Goal: Task Accomplishment & Management: Use online tool/utility

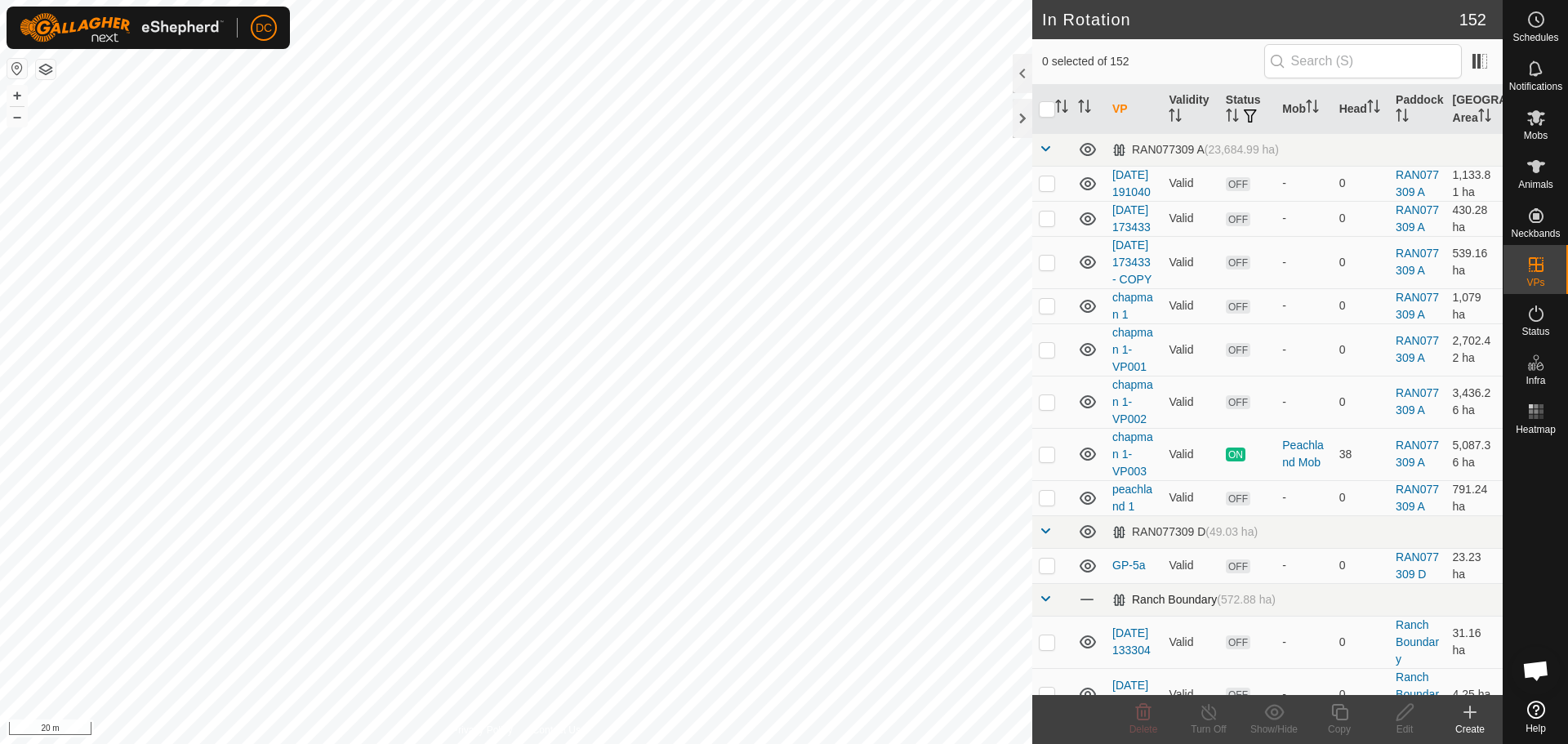
click at [1049, 605] on span at bounding box center [1046, 599] width 13 height 13
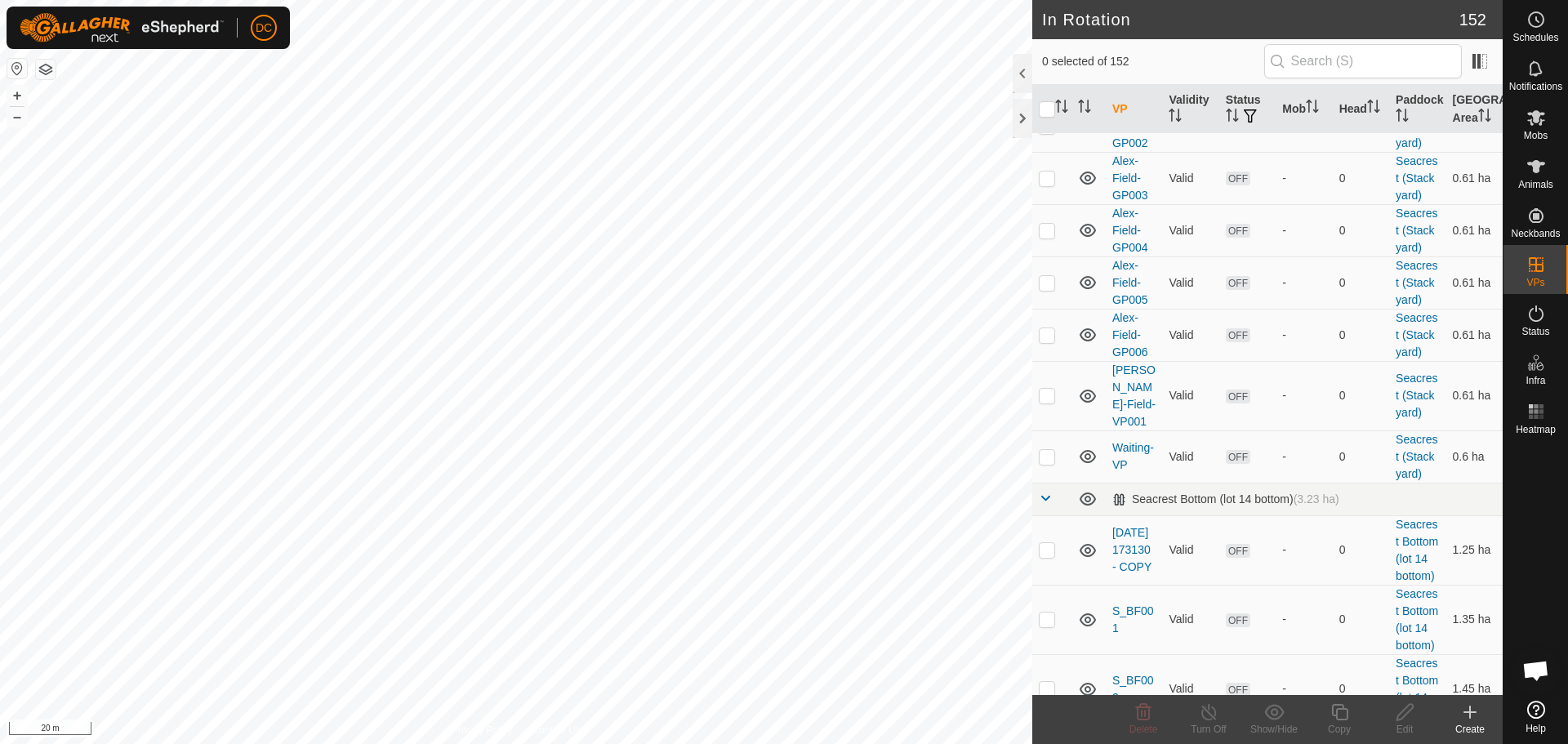
click at [1049, 132] on p-checkbox at bounding box center [1048, 126] width 17 height 13
checkbox input "false"
click at [1051, 80] on p-checkbox at bounding box center [1048, 74] width 17 height 13
checkbox input "true"
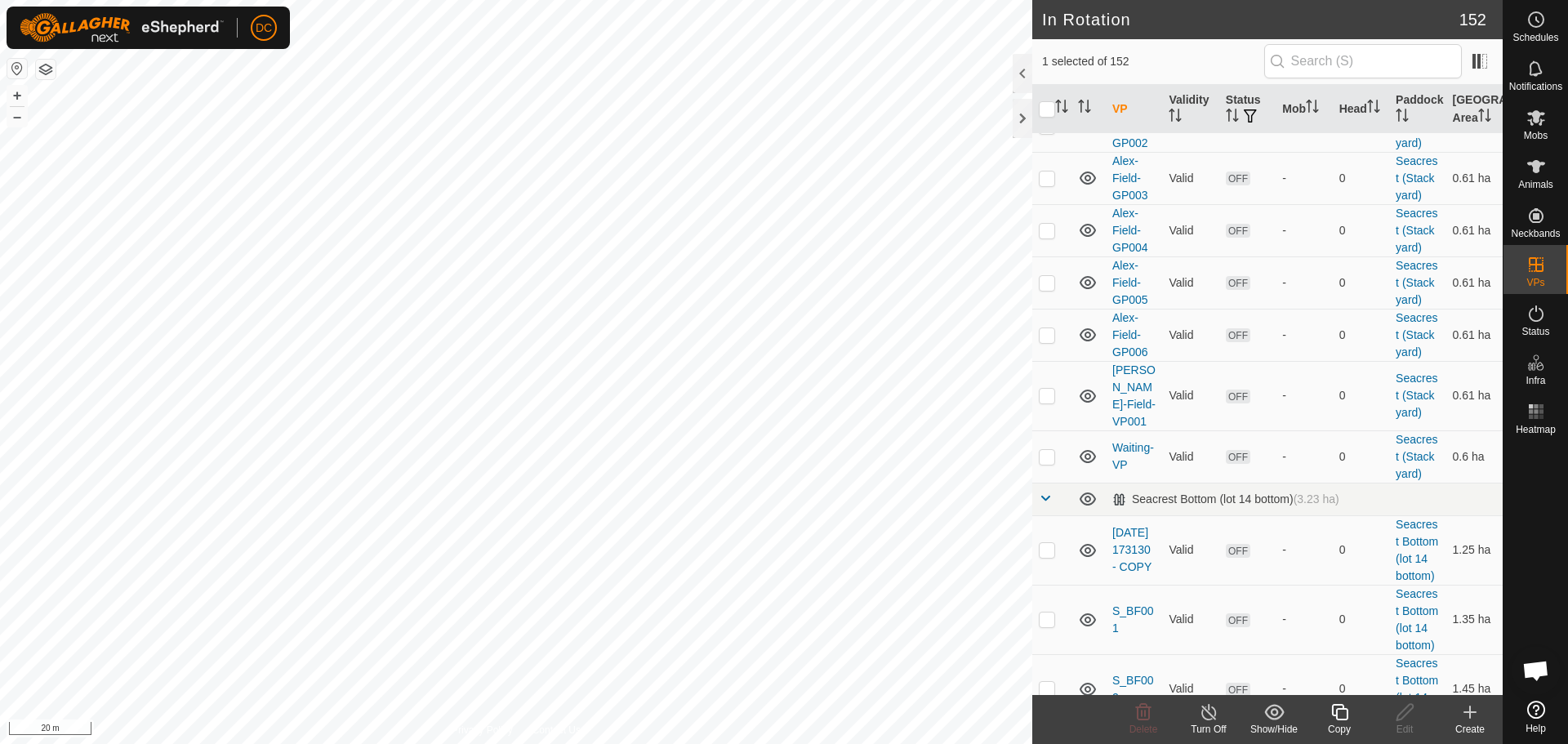
click at [1343, 715] on icon at bounding box center [1340, 711] width 20 height 19
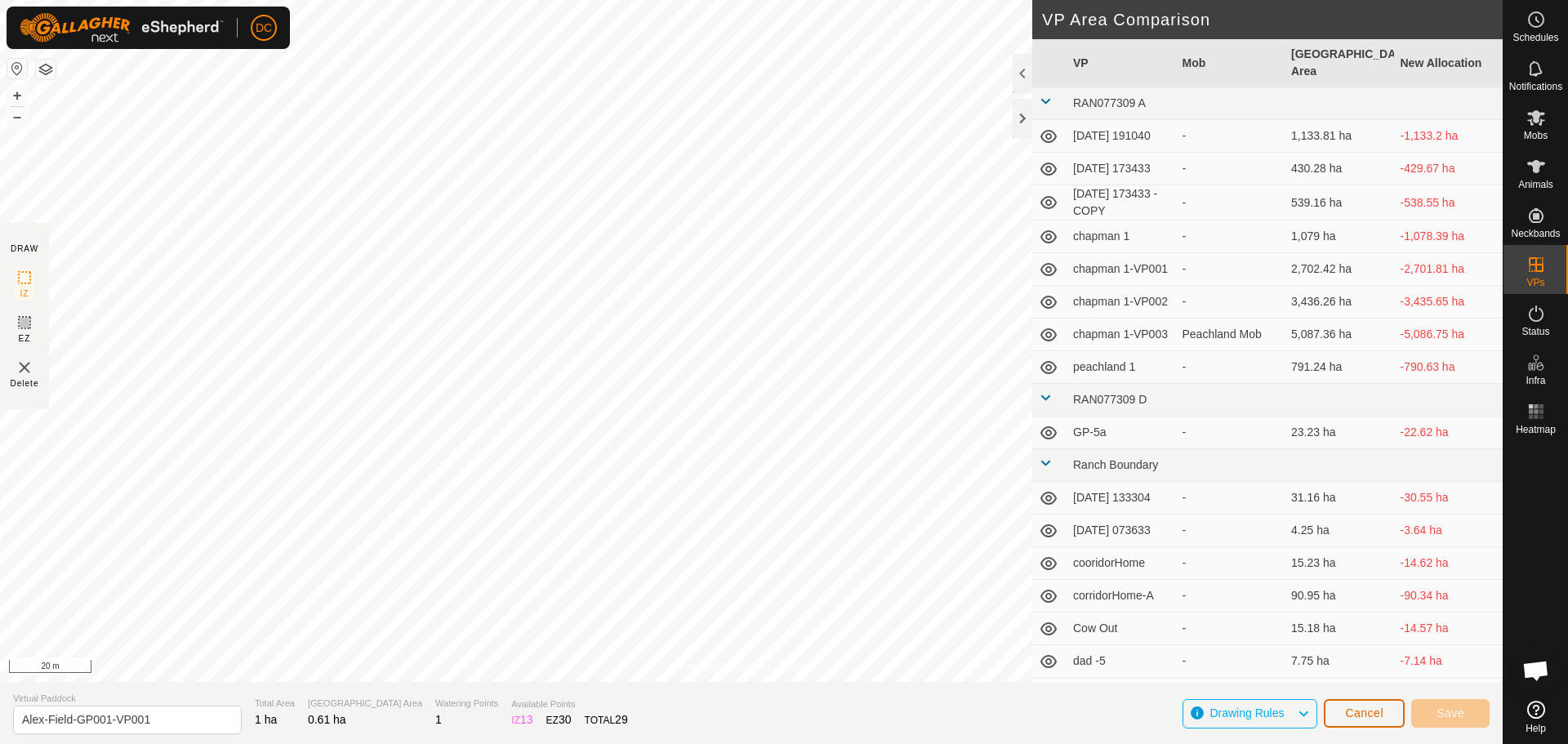
click at [1371, 716] on span "Cancel" at bounding box center [1365, 713] width 38 height 13
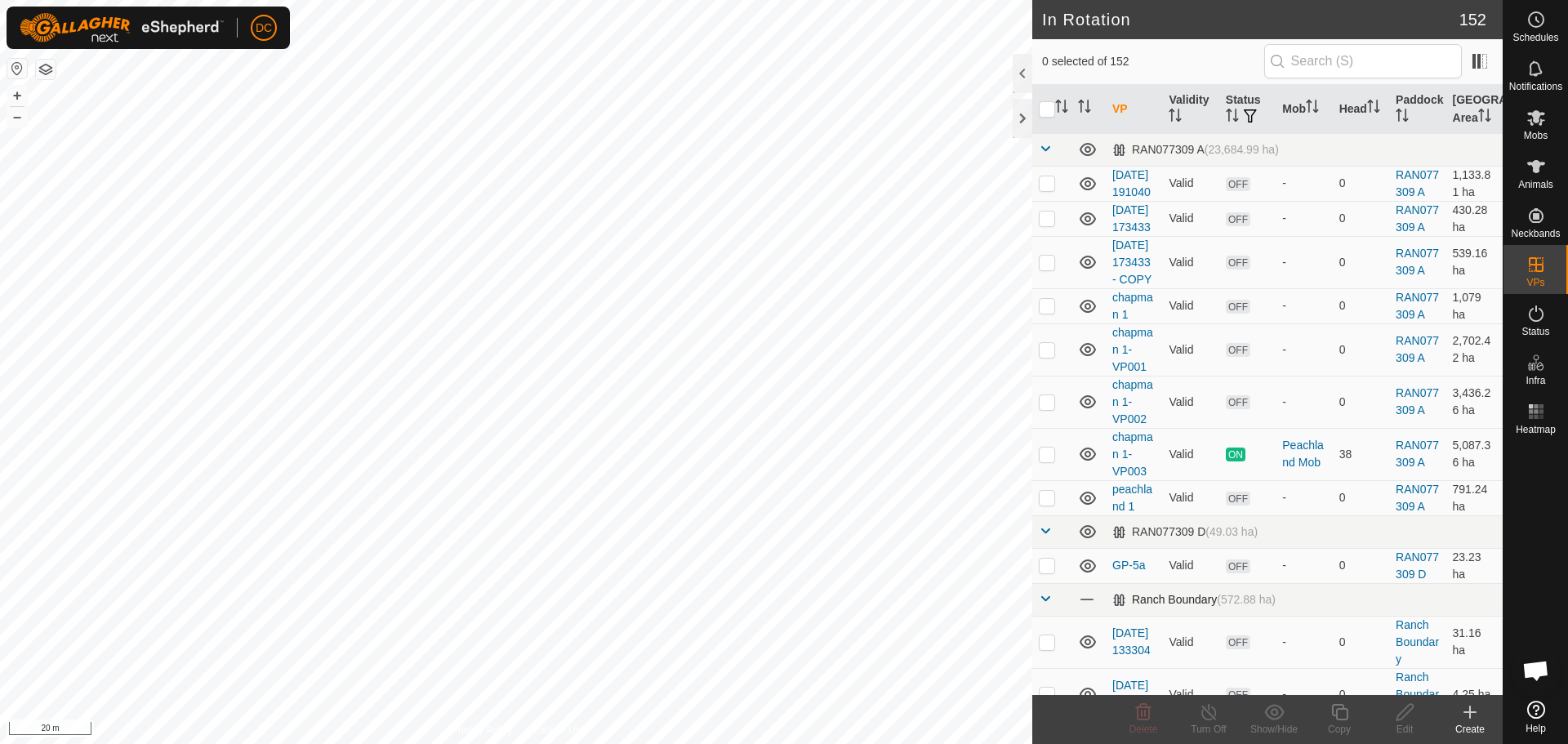
click at [1053, 616] on td at bounding box center [1052, 599] width 39 height 33
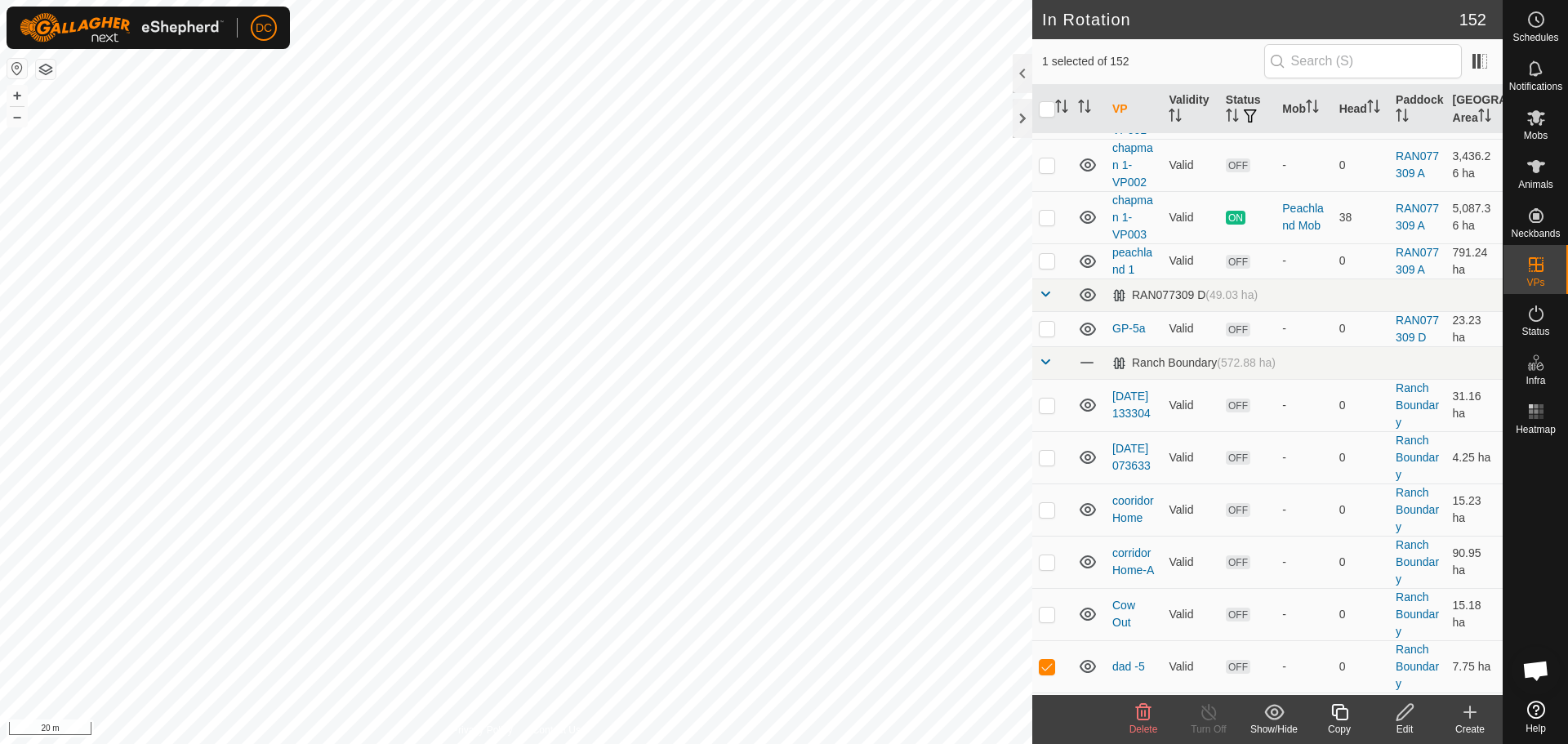
scroll to position [572, 0]
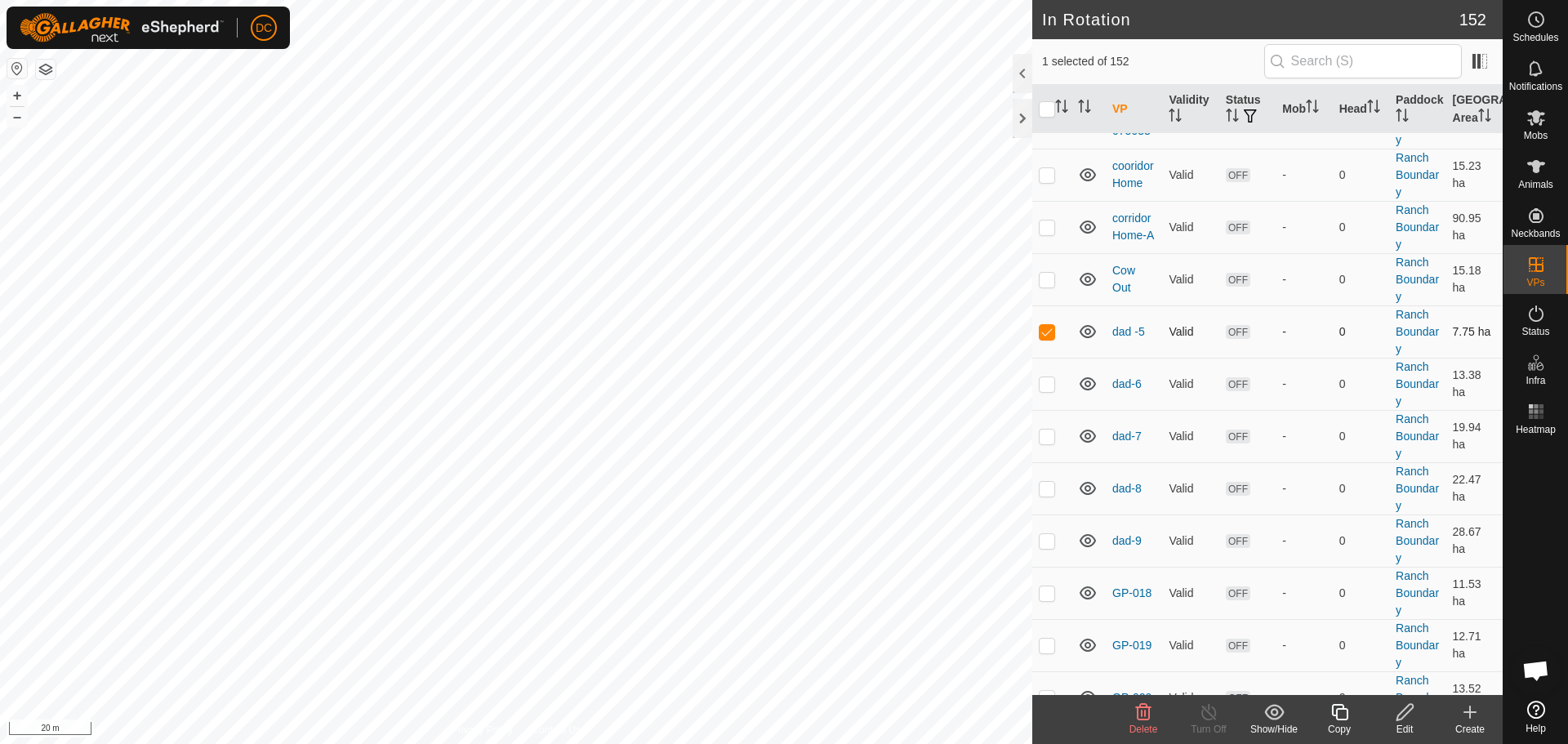
click at [1041, 338] on p-checkbox at bounding box center [1048, 332] width 17 height 13
checkbox input "false"
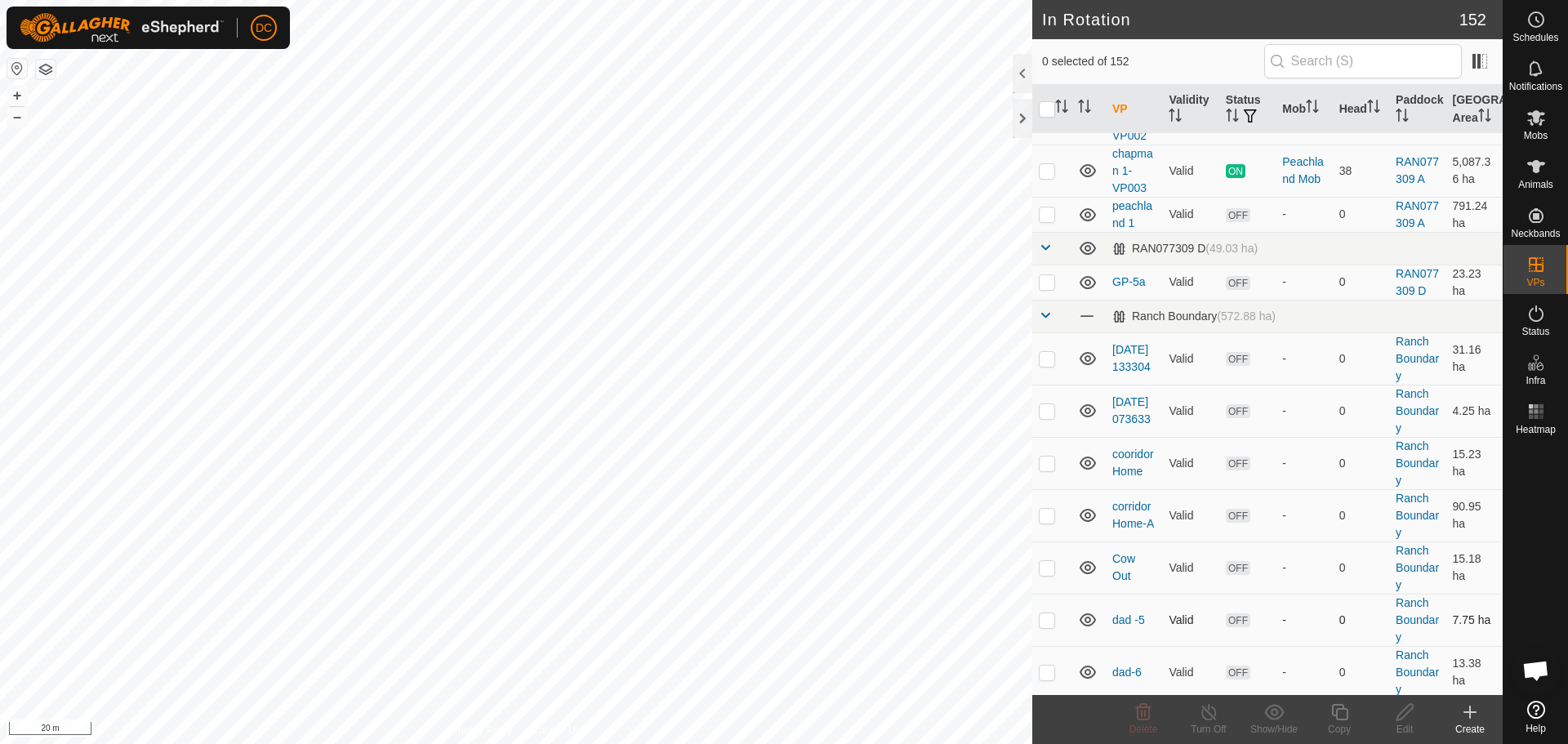
scroll to position [245, 0]
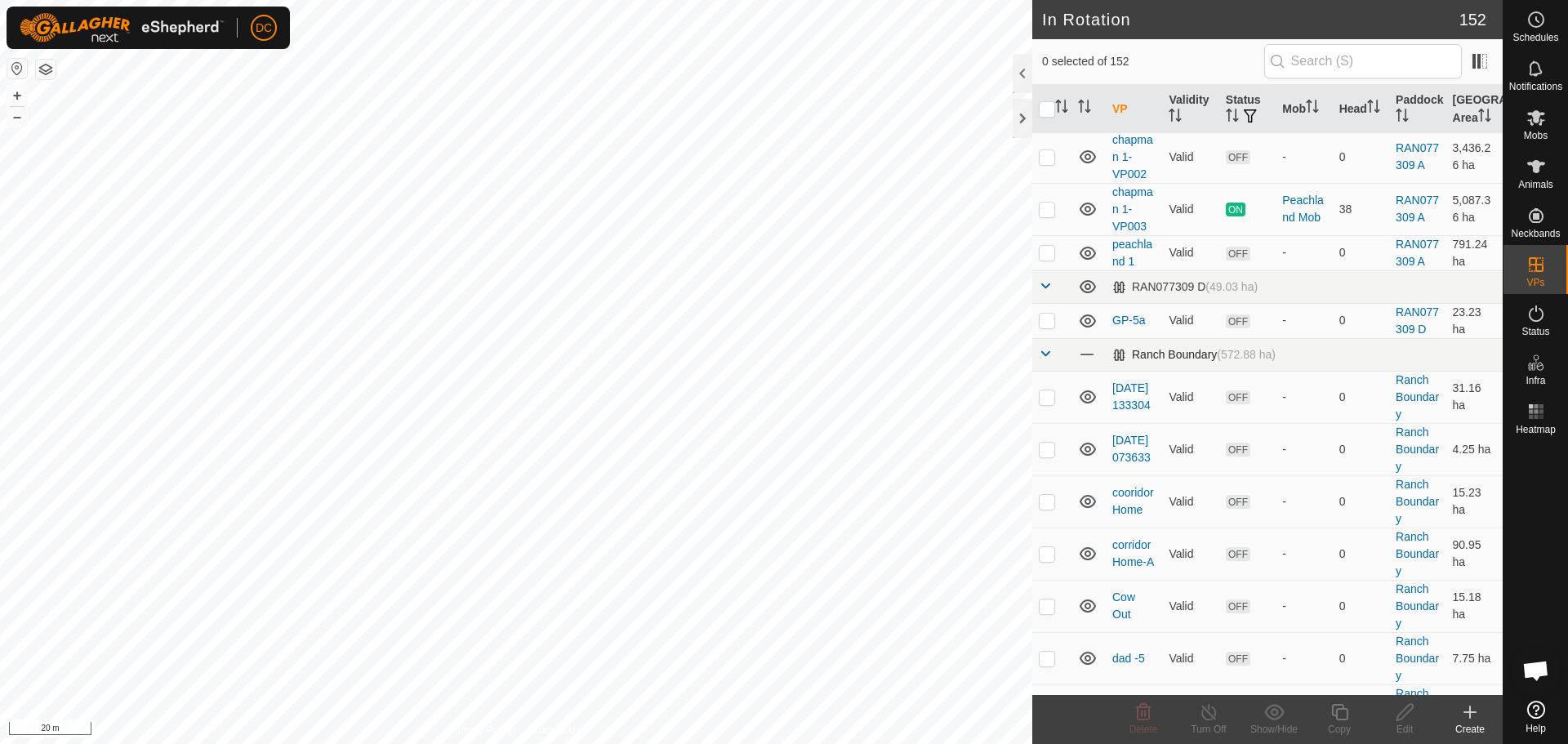
click at [1045, 360] on span at bounding box center [1046, 354] width 13 height 13
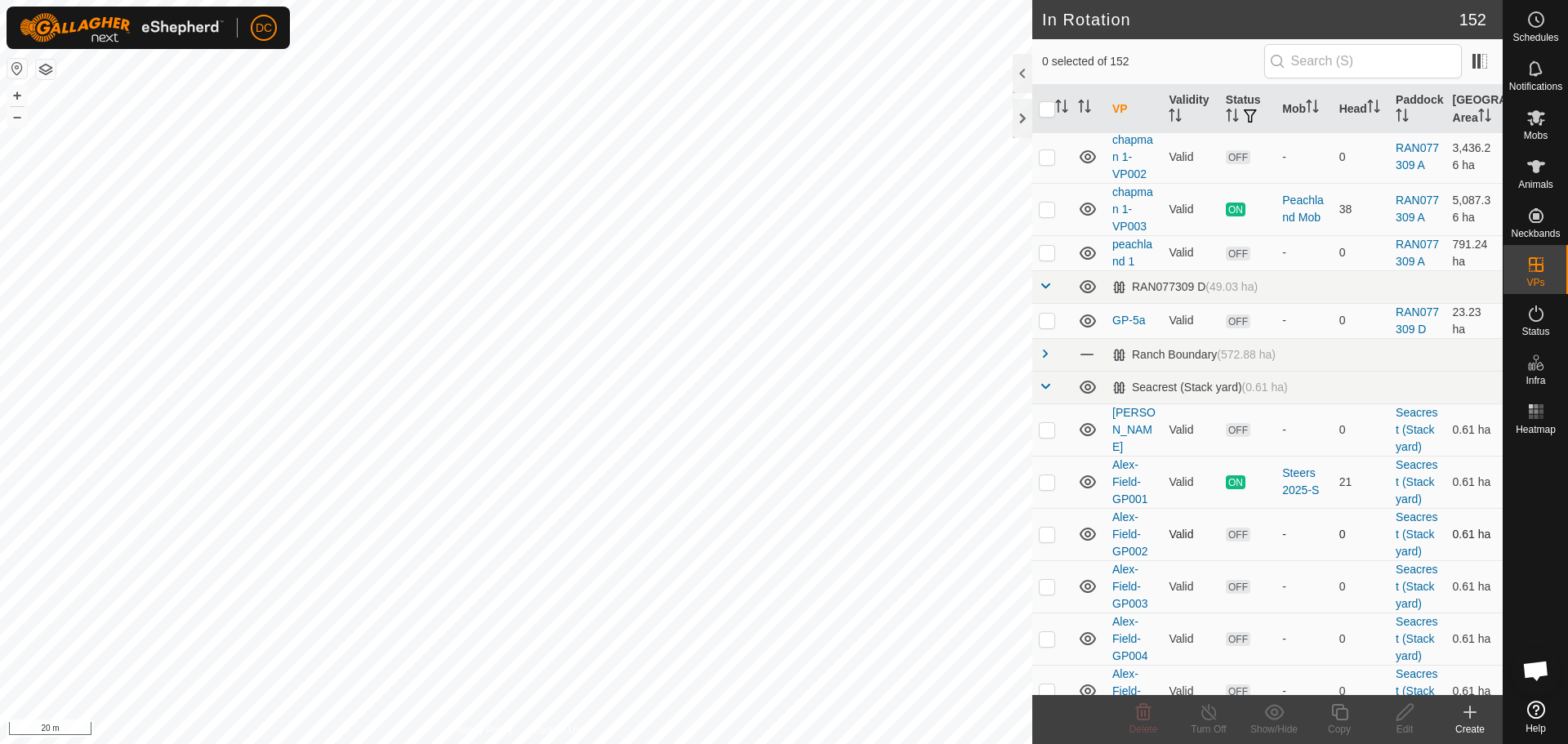
click at [1045, 541] on p-checkbox at bounding box center [1048, 534] width 17 height 13
click at [1136, 716] on icon at bounding box center [1143, 711] width 19 height 19
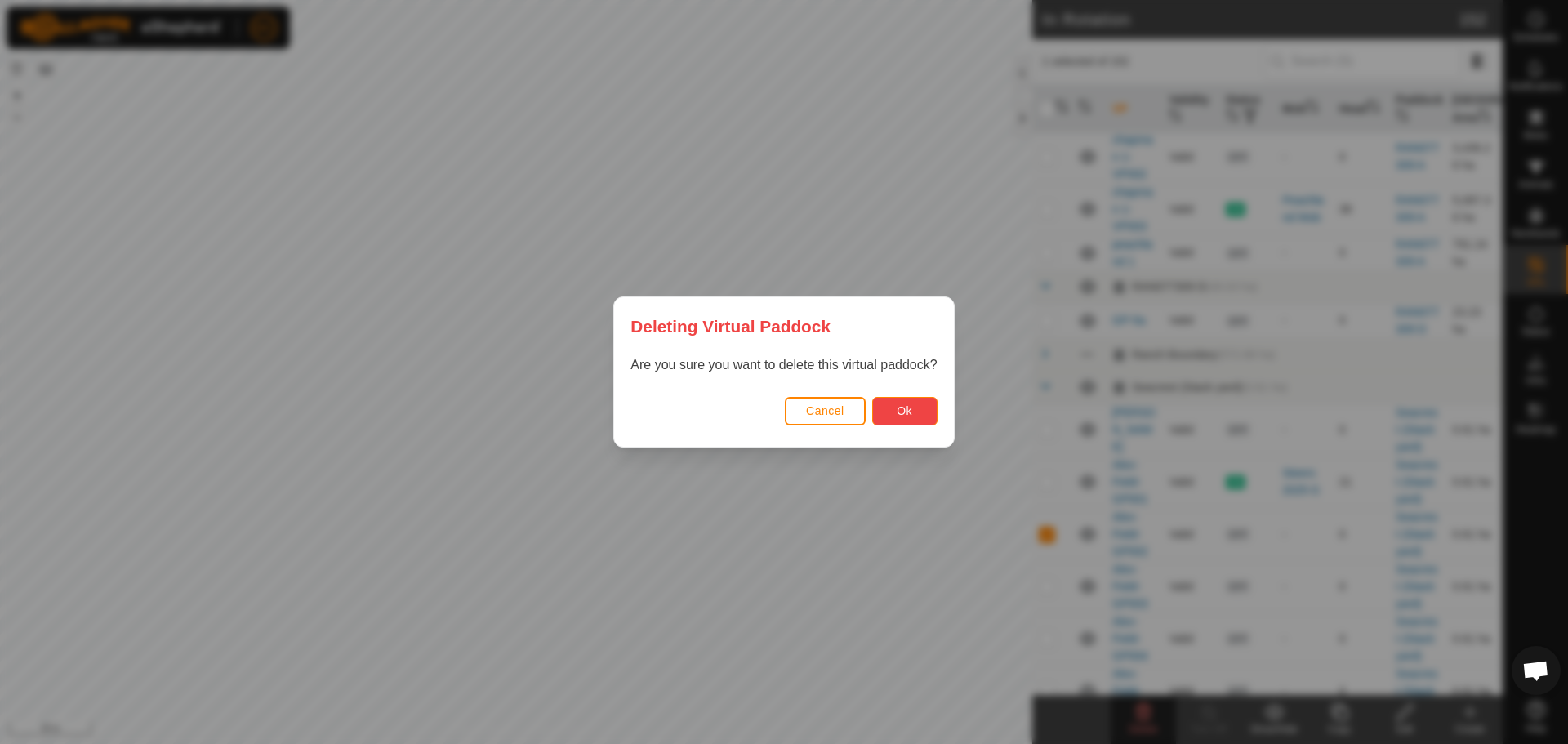
click at [901, 419] on button "Ok" at bounding box center [905, 411] width 65 height 28
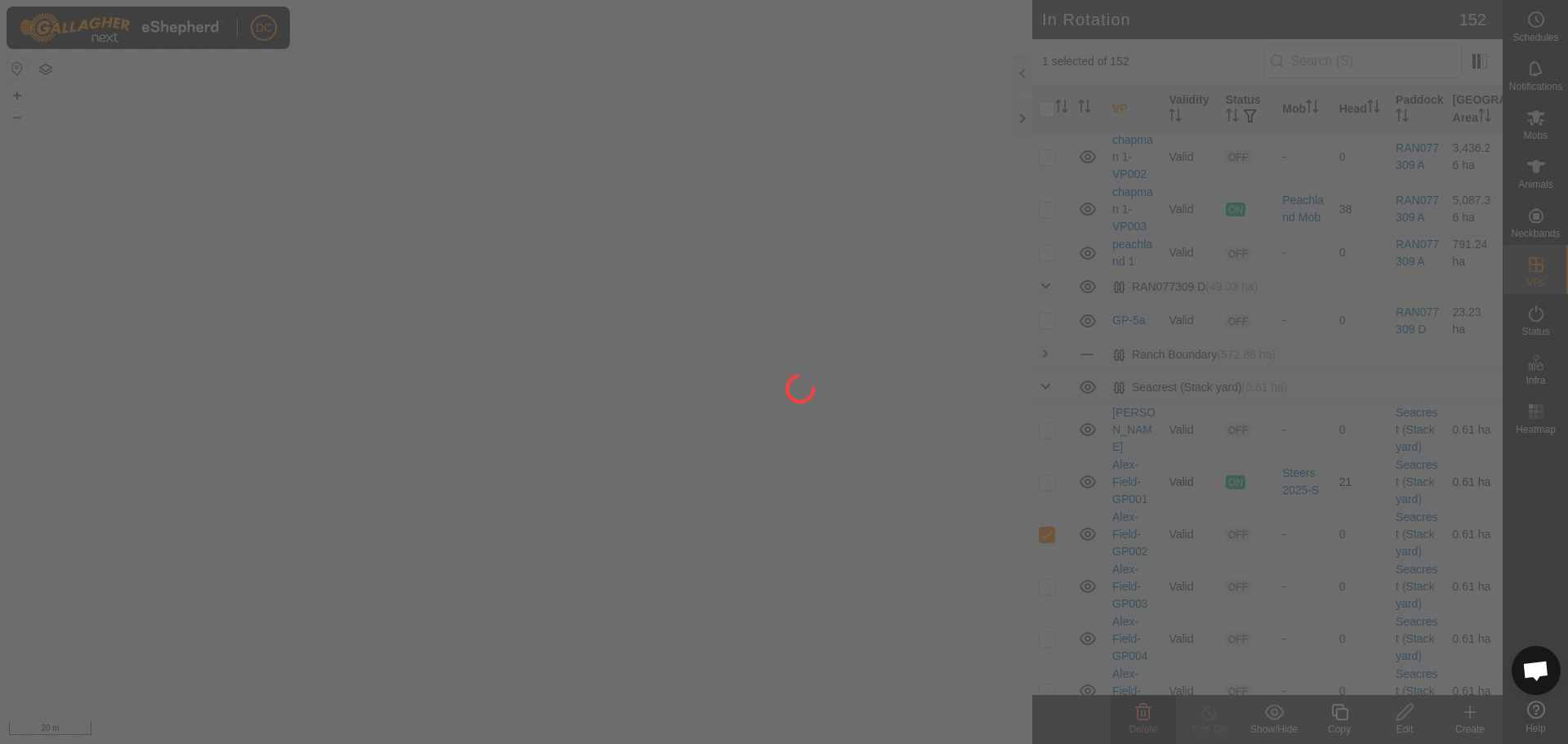
checkbox input "false"
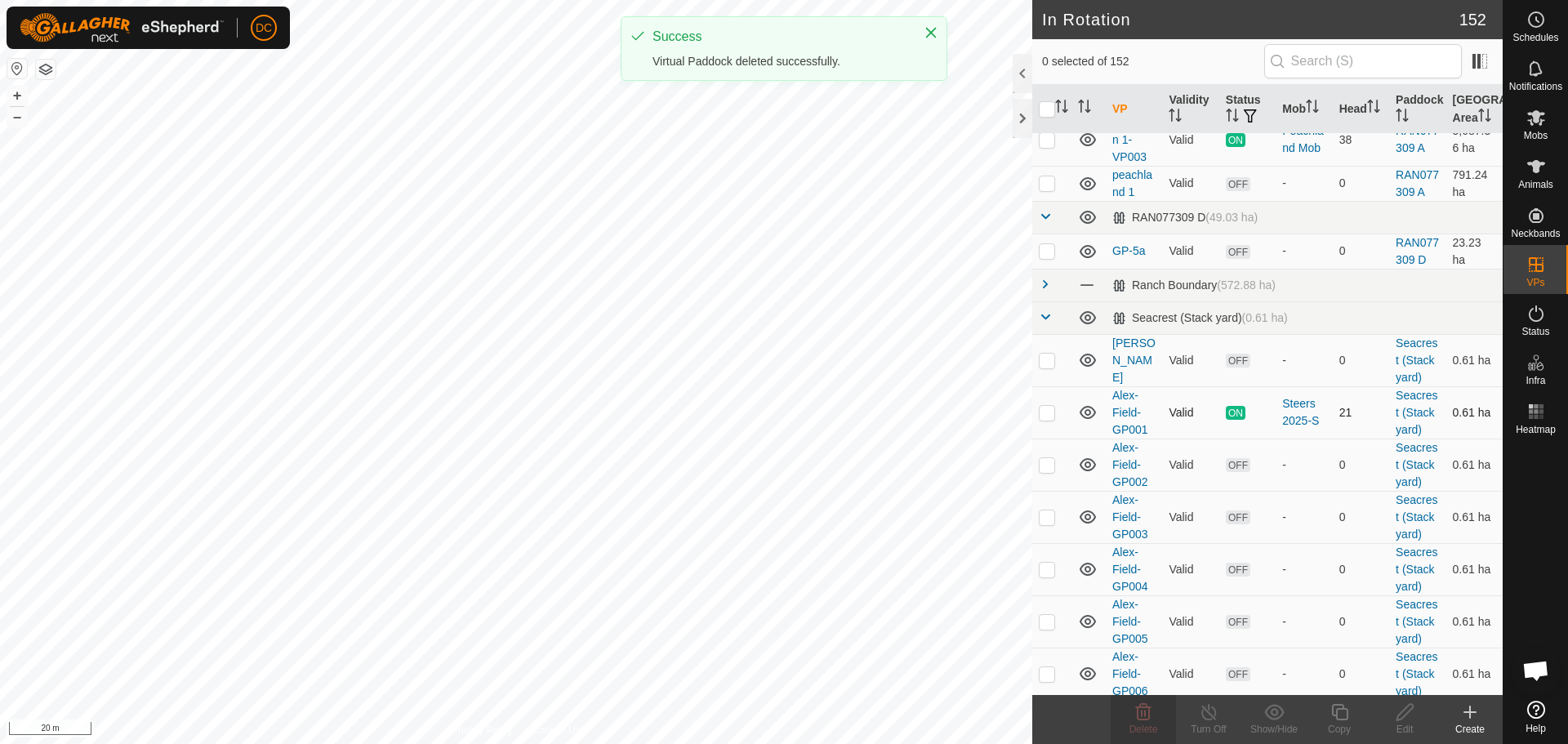
scroll to position [408, 0]
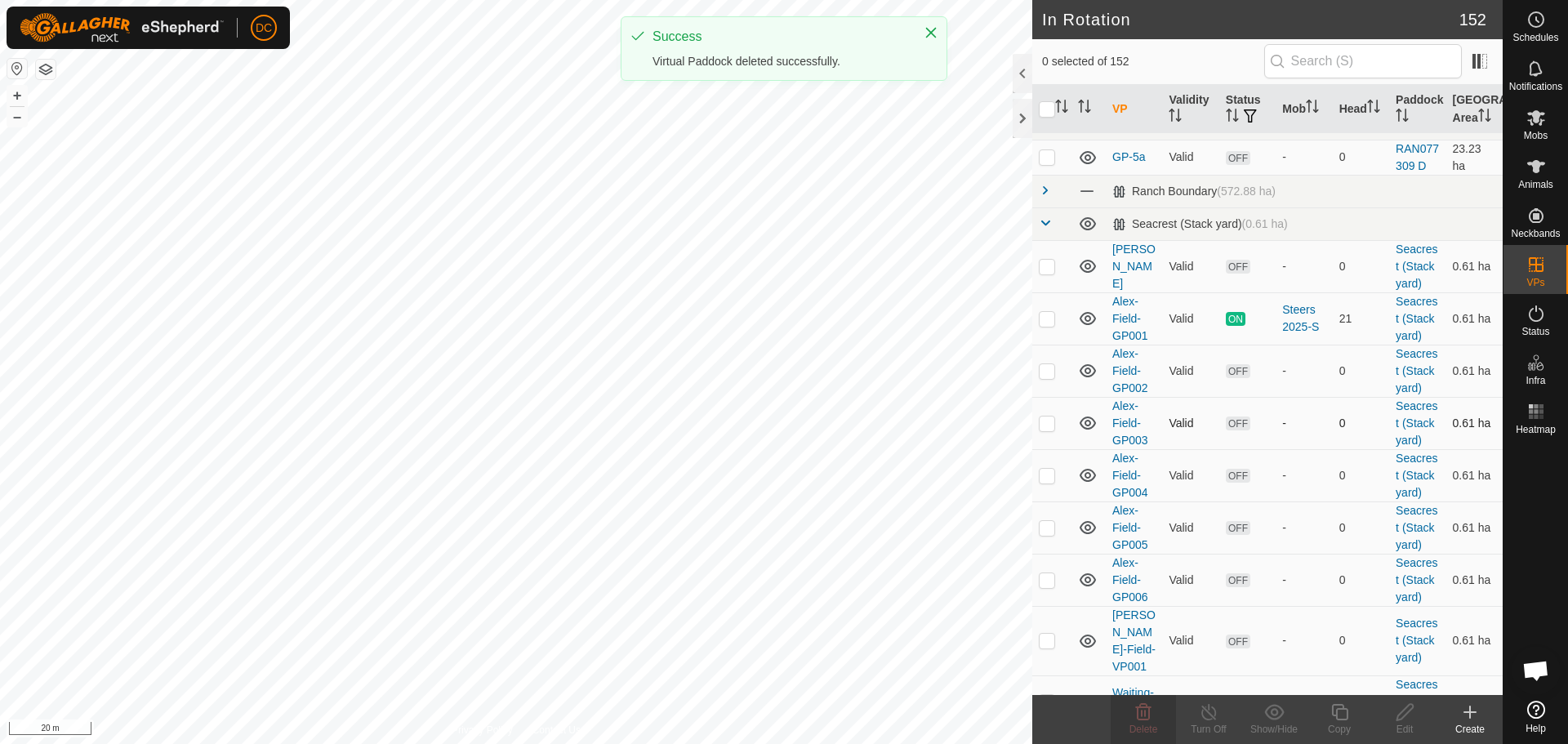
click at [1044, 430] on p-checkbox at bounding box center [1048, 423] width 17 height 13
checkbox input "true"
click at [1155, 726] on span "Delete" at bounding box center [1144, 729] width 28 height 12
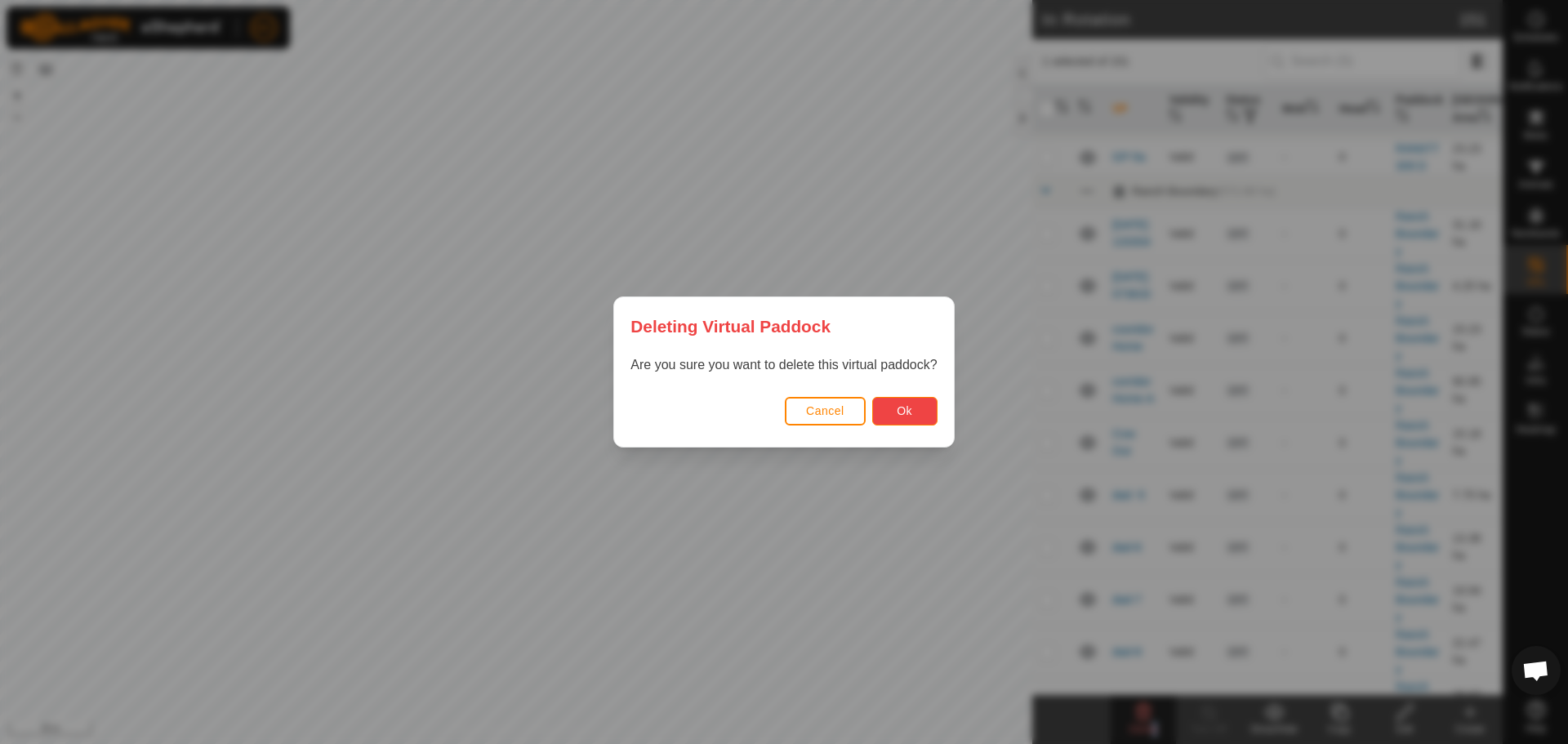
click at [896, 411] on button "Ok" at bounding box center [905, 411] width 65 height 28
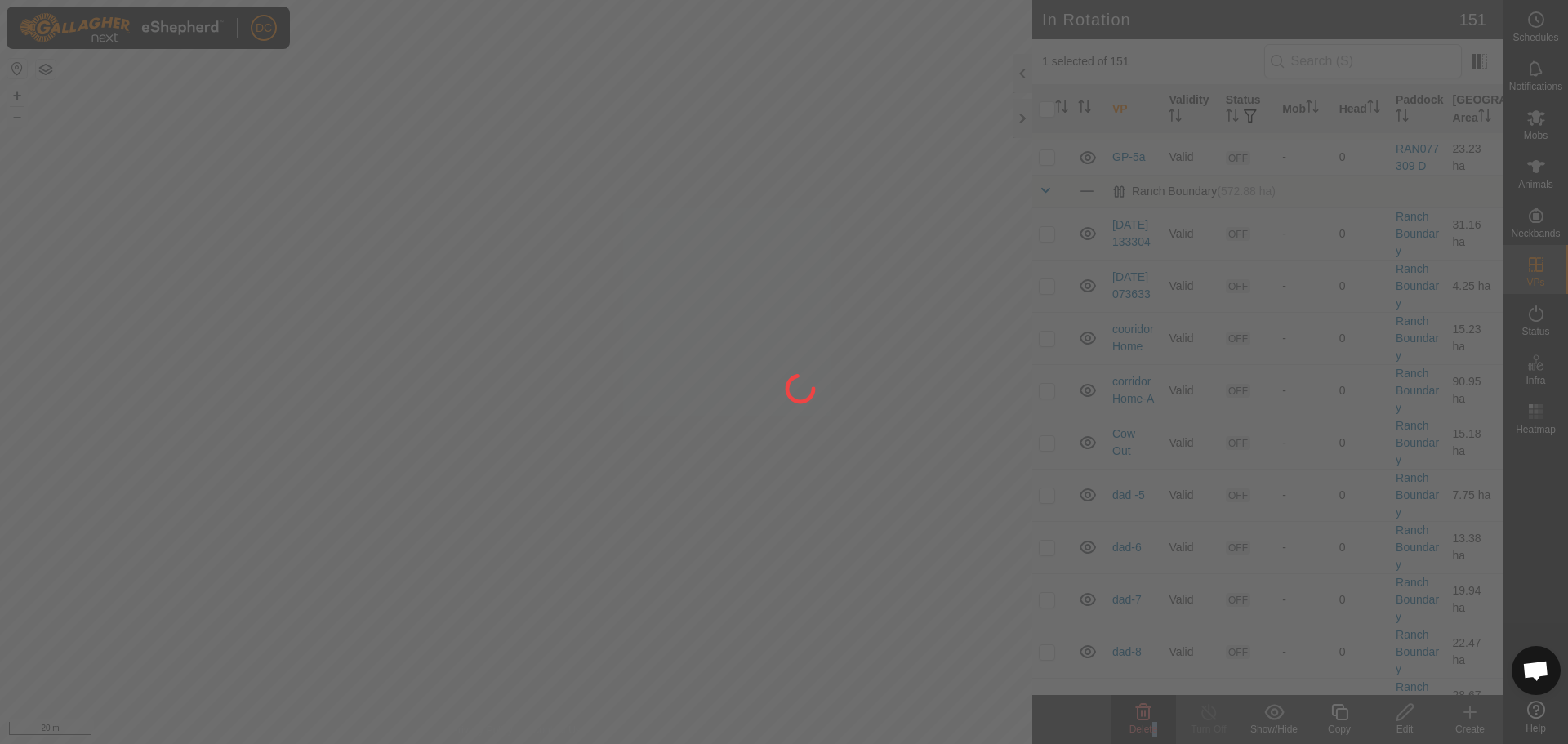
checkbox input "false"
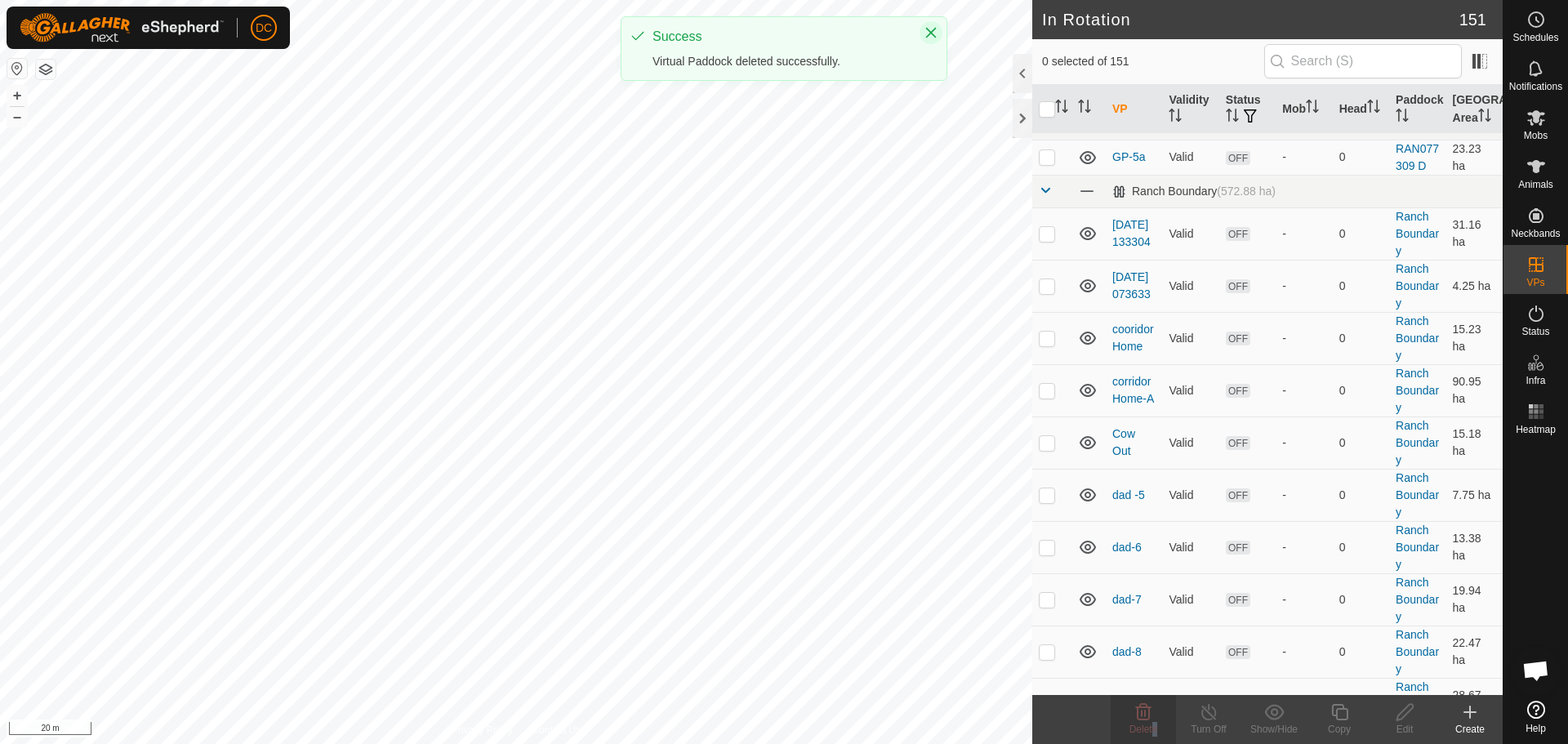
click at [932, 36] on icon "Close" at bounding box center [932, 33] width 13 height 13
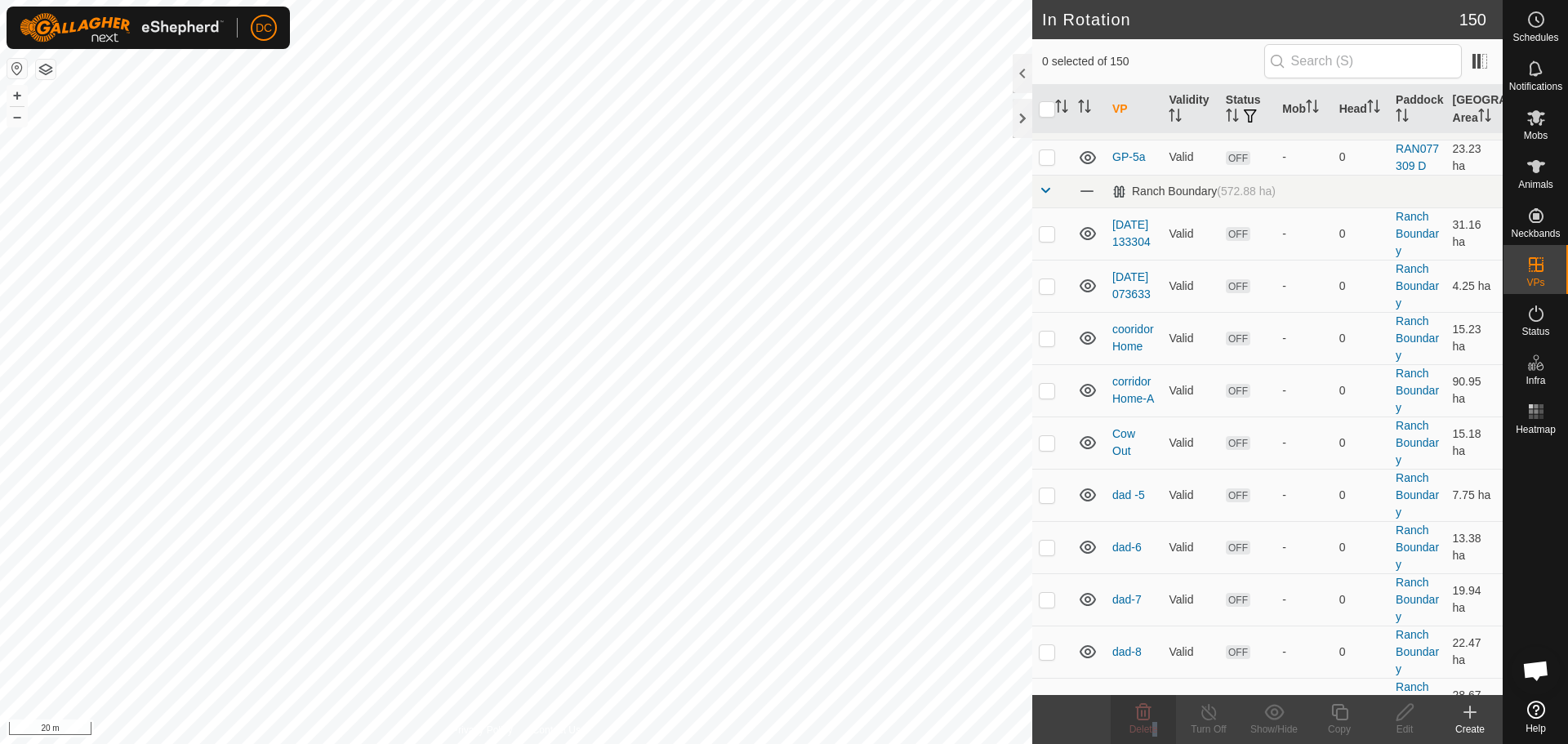
checkbox input "true"
click at [1339, 719] on icon at bounding box center [1340, 712] width 17 height 17
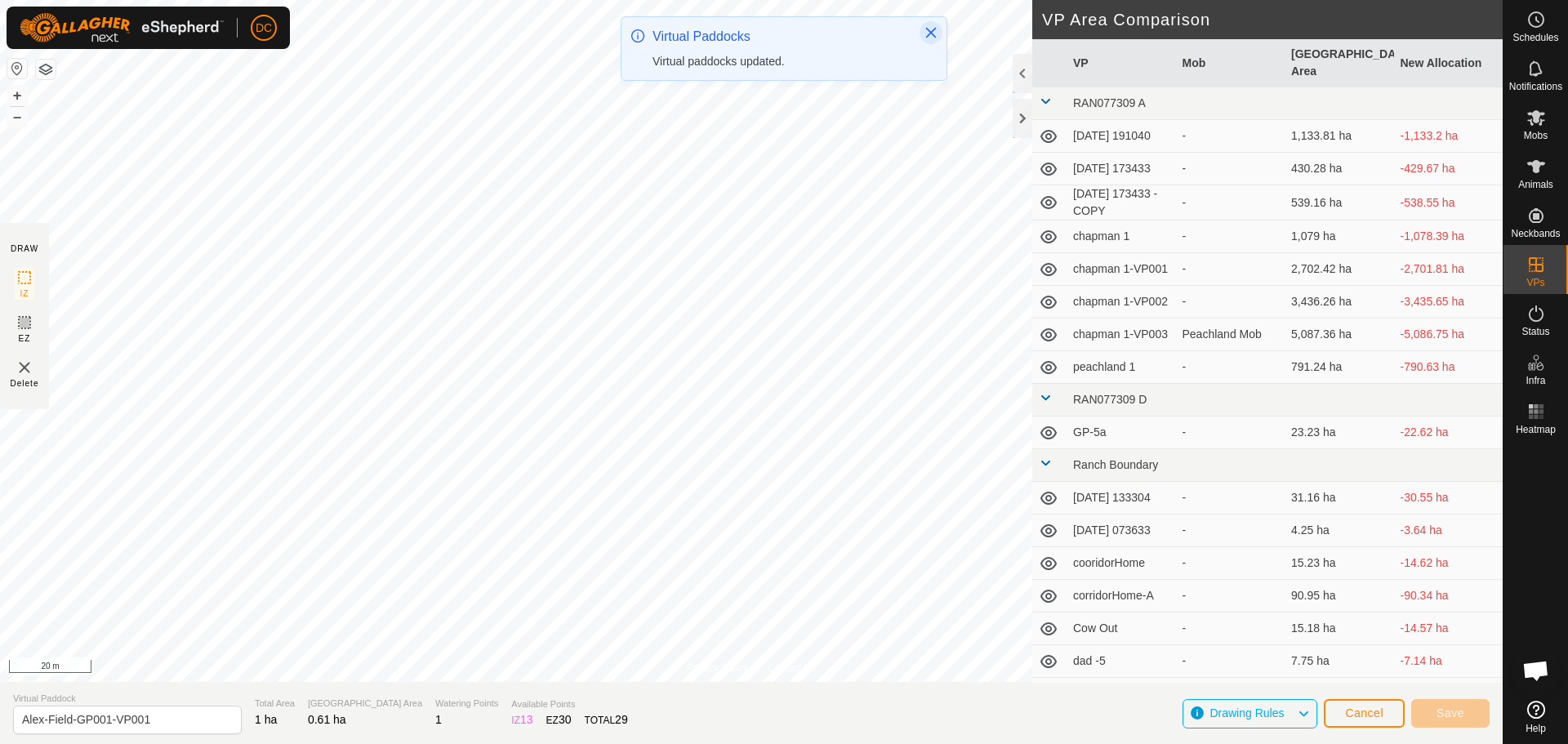
click at [929, 28] on icon "Close" at bounding box center [932, 33] width 13 height 13
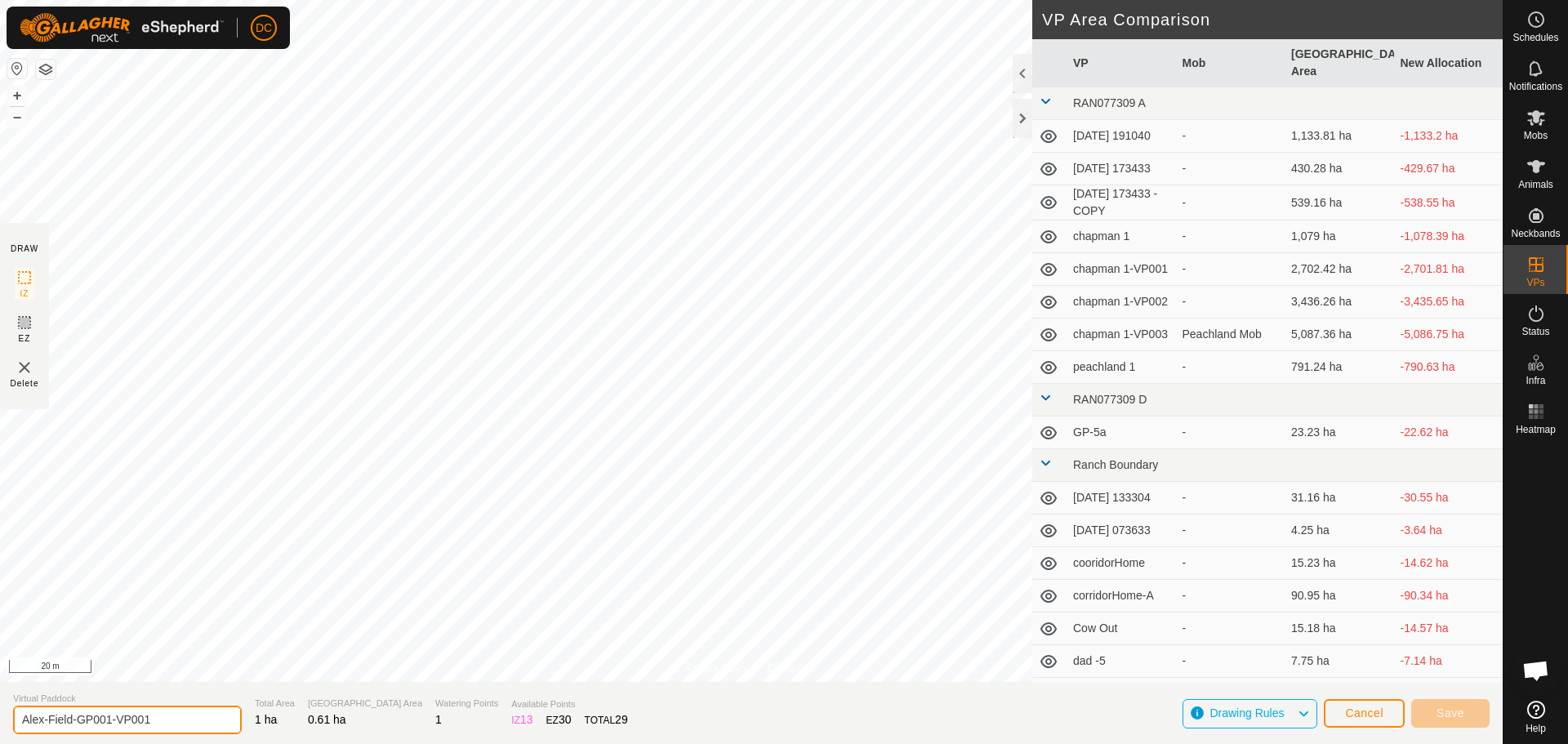
click at [163, 720] on input "Alex-Field-GP001-VP001" at bounding box center [128, 720] width 229 height 28
type input "Alex-Field-GP002"
click at [1433, 707] on button "Save" at bounding box center [1451, 713] width 79 height 28
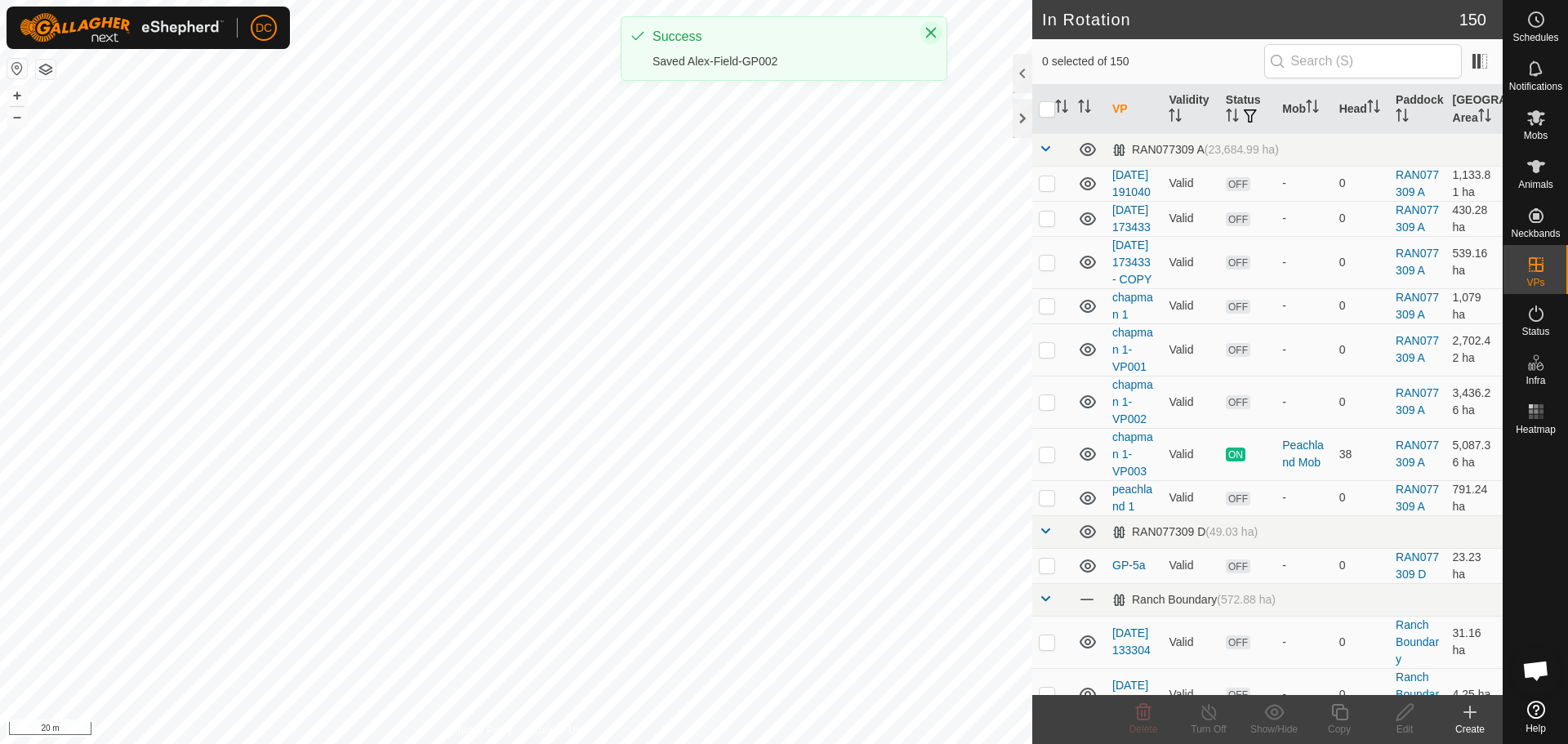
click at [930, 35] on icon "Close" at bounding box center [932, 33] width 11 height 11
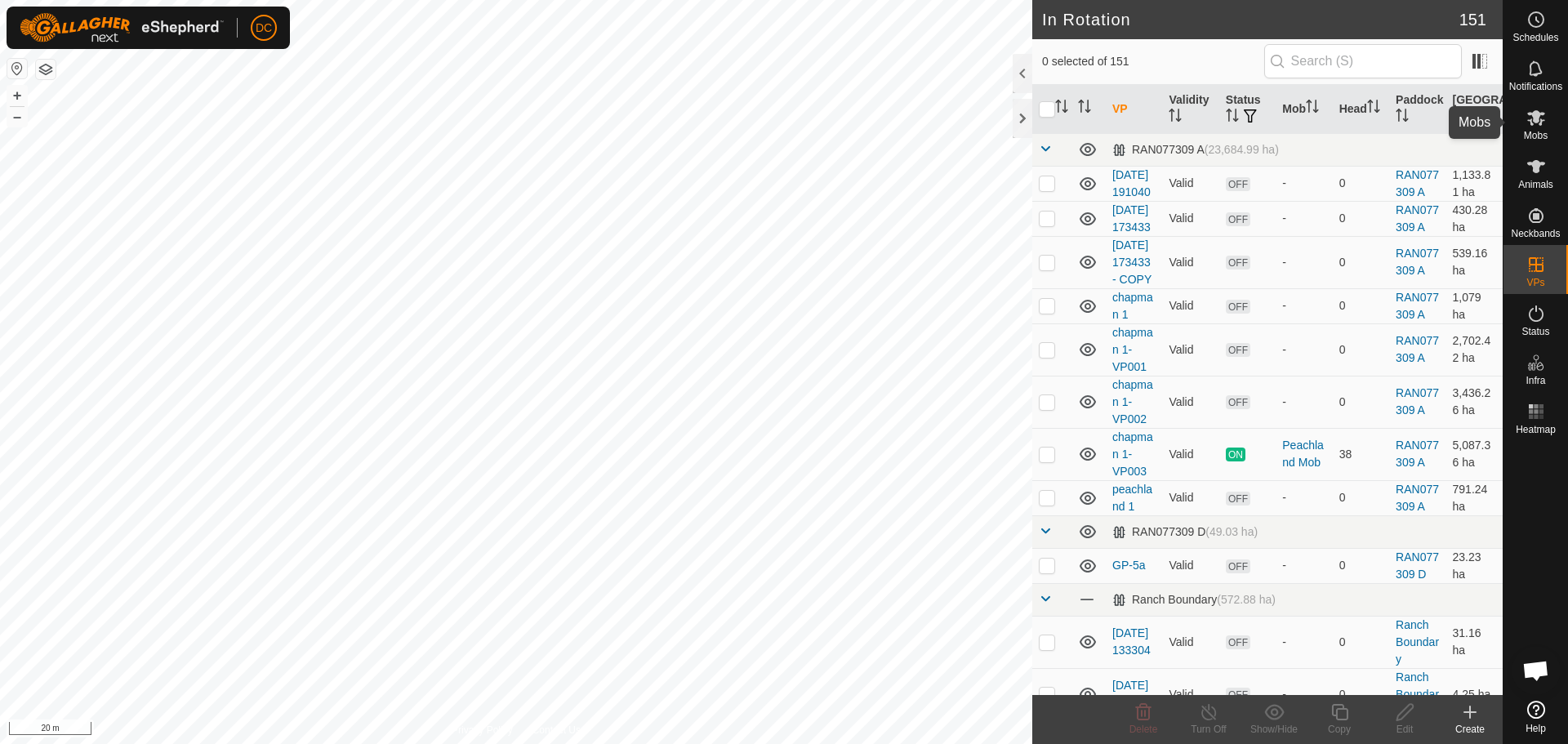
click at [1533, 131] on span "Mobs" at bounding box center [1536, 135] width 23 height 10
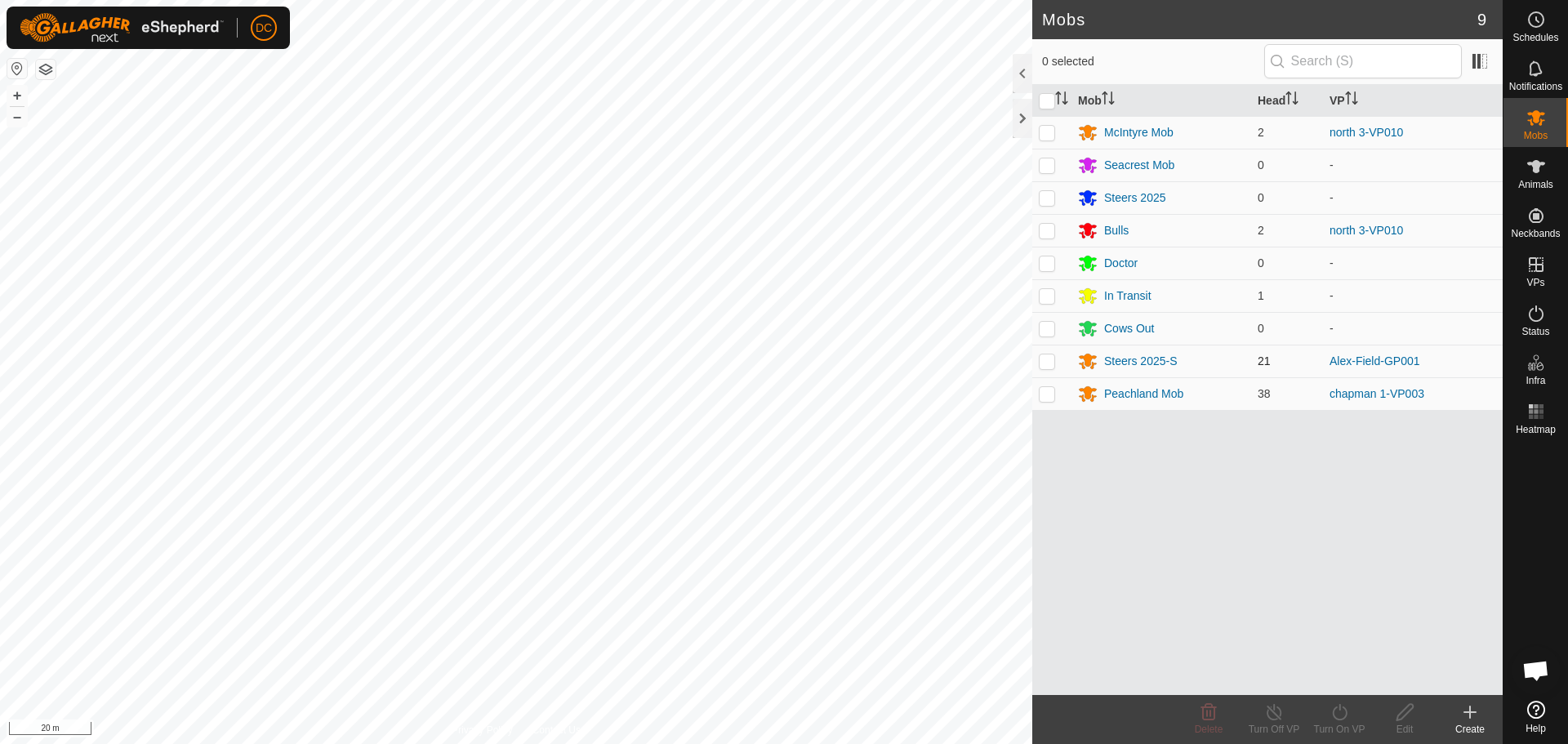
click at [1043, 360] on p-checkbox at bounding box center [1048, 361] width 17 height 13
checkbox input "true"
click at [1342, 719] on icon at bounding box center [1340, 712] width 15 height 17
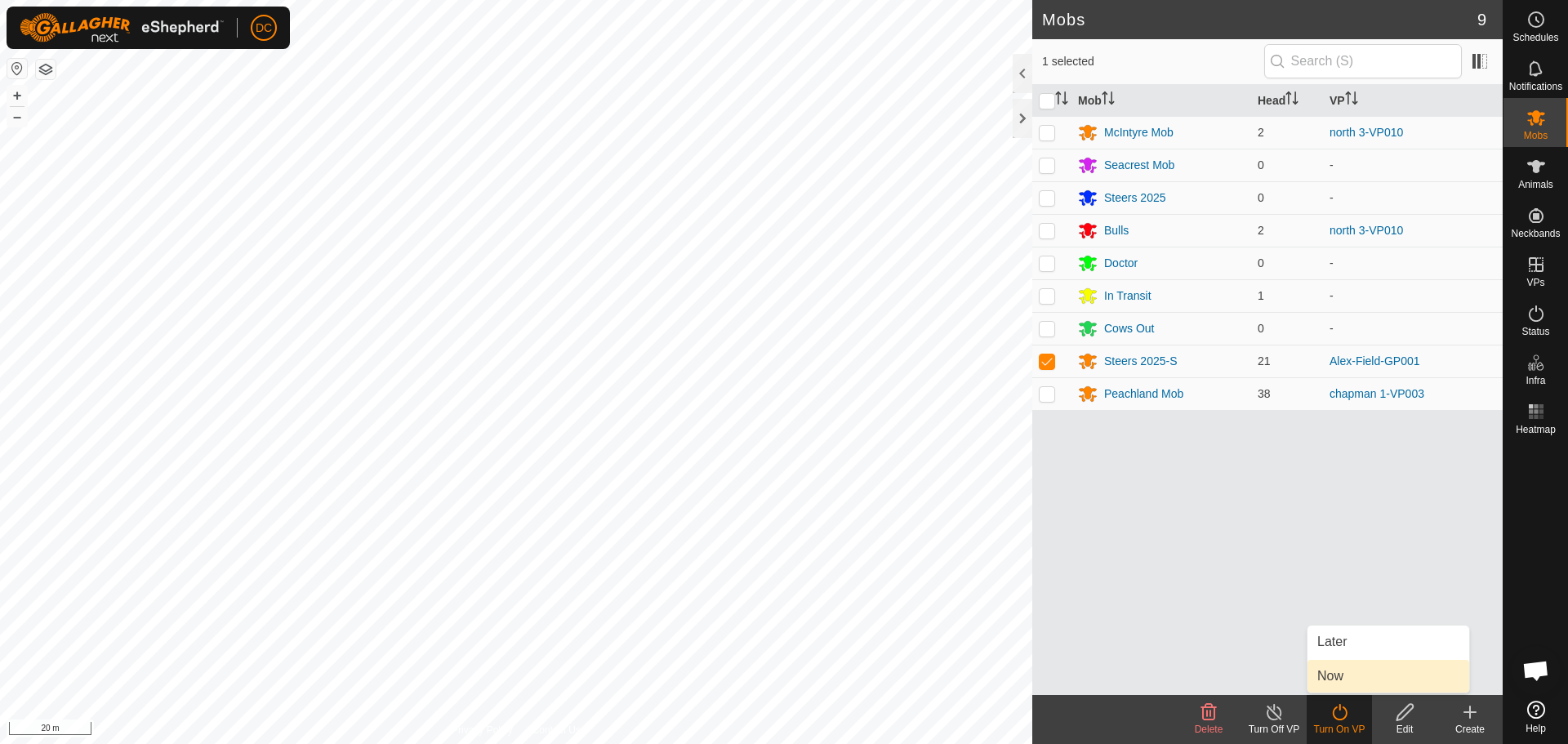
click at [1356, 675] on link "Now" at bounding box center [1388, 675] width 161 height 33
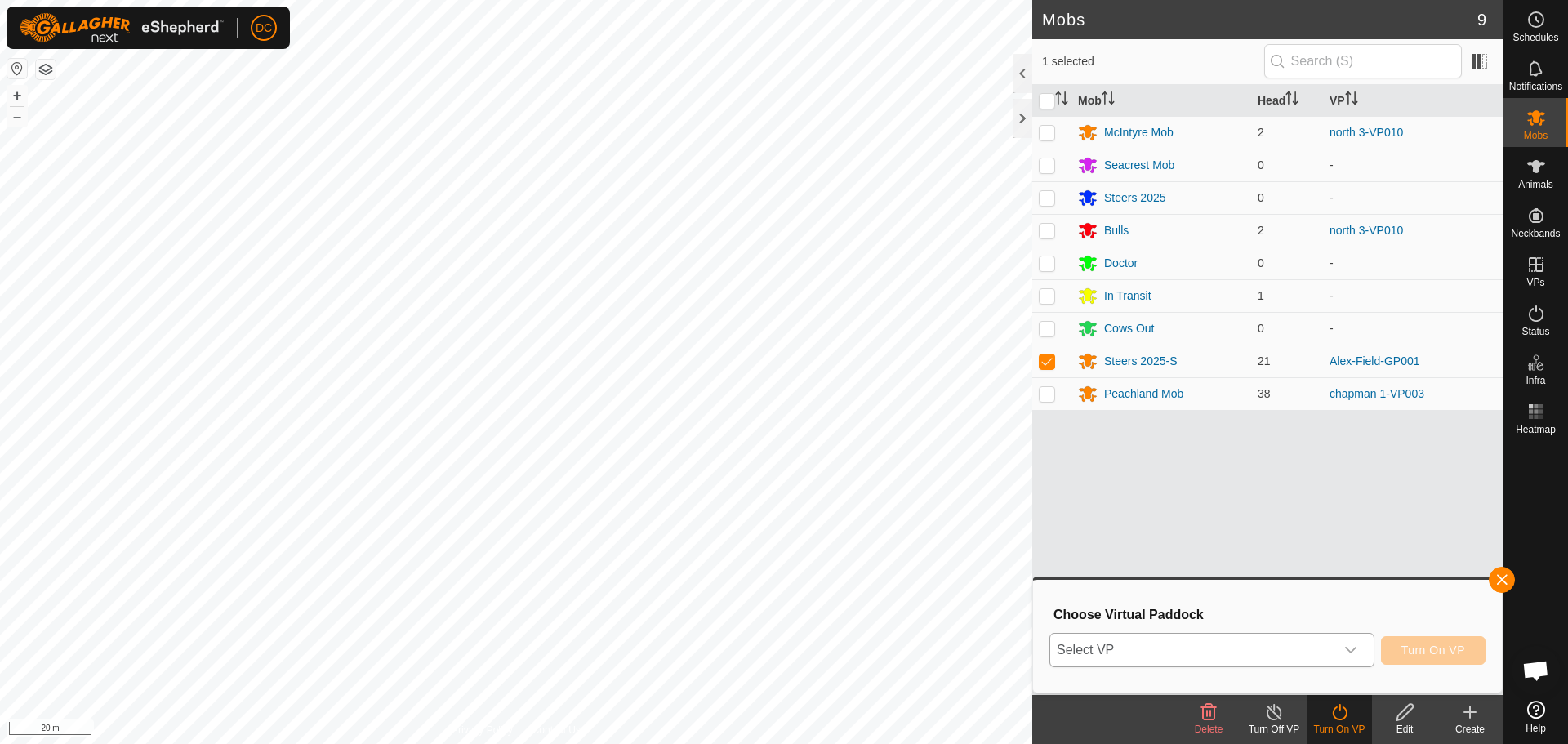
click at [1197, 645] on span "Select VP" at bounding box center [1193, 650] width 284 height 33
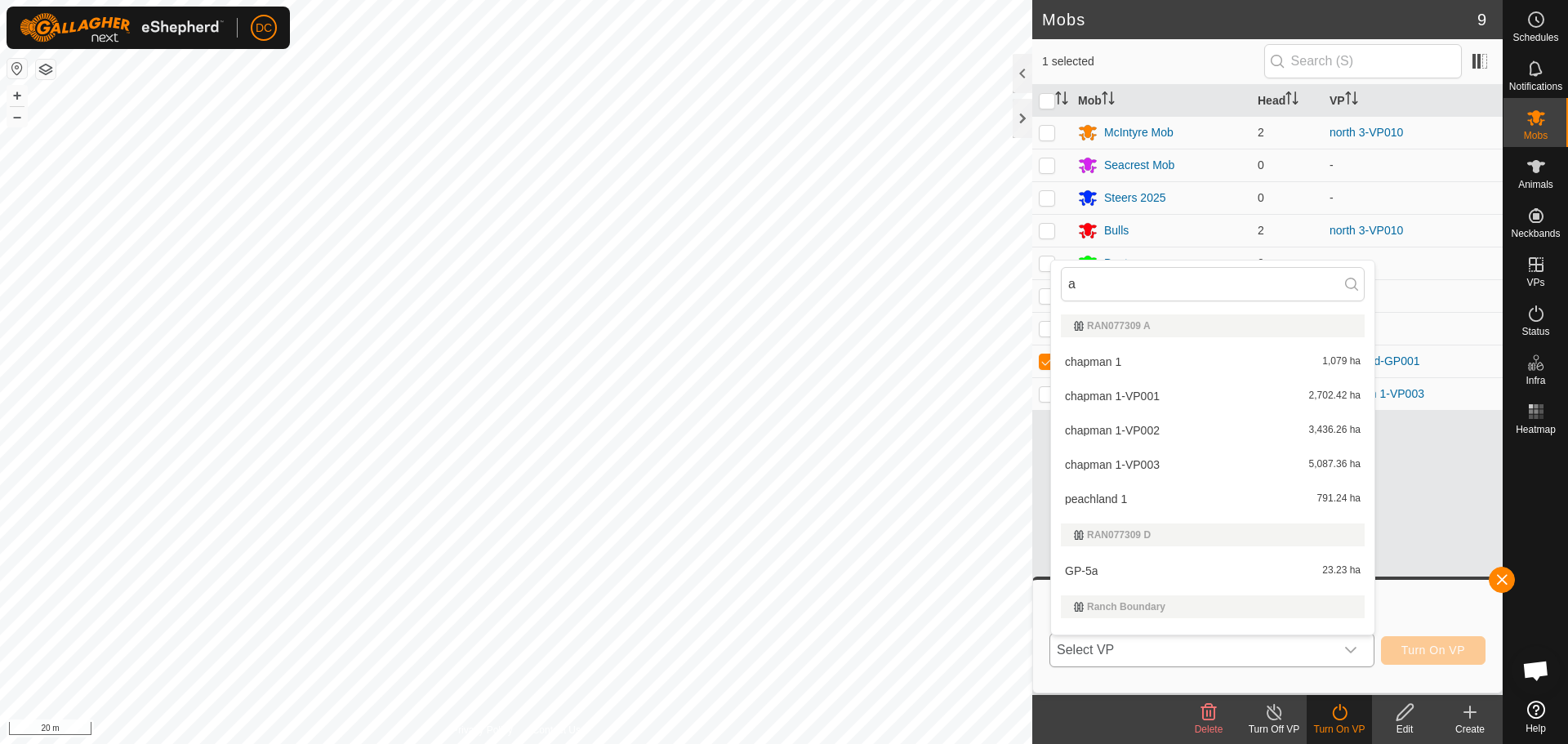
type input "al"
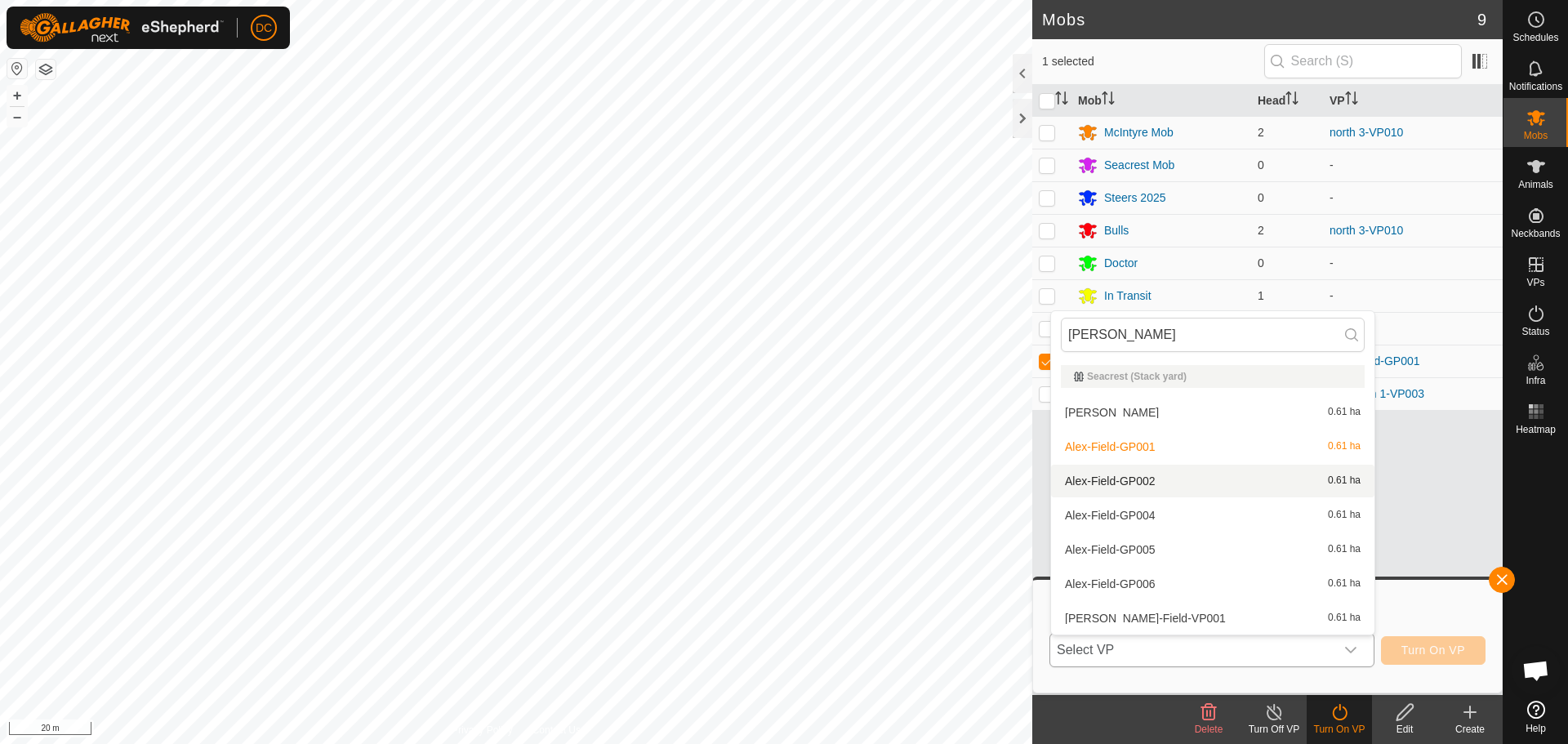
type input "[PERSON_NAME]"
click at [1133, 476] on li "Alex-Field-GP002 0.61 ha" at bounding box center [1213, 481] width 324 height 33
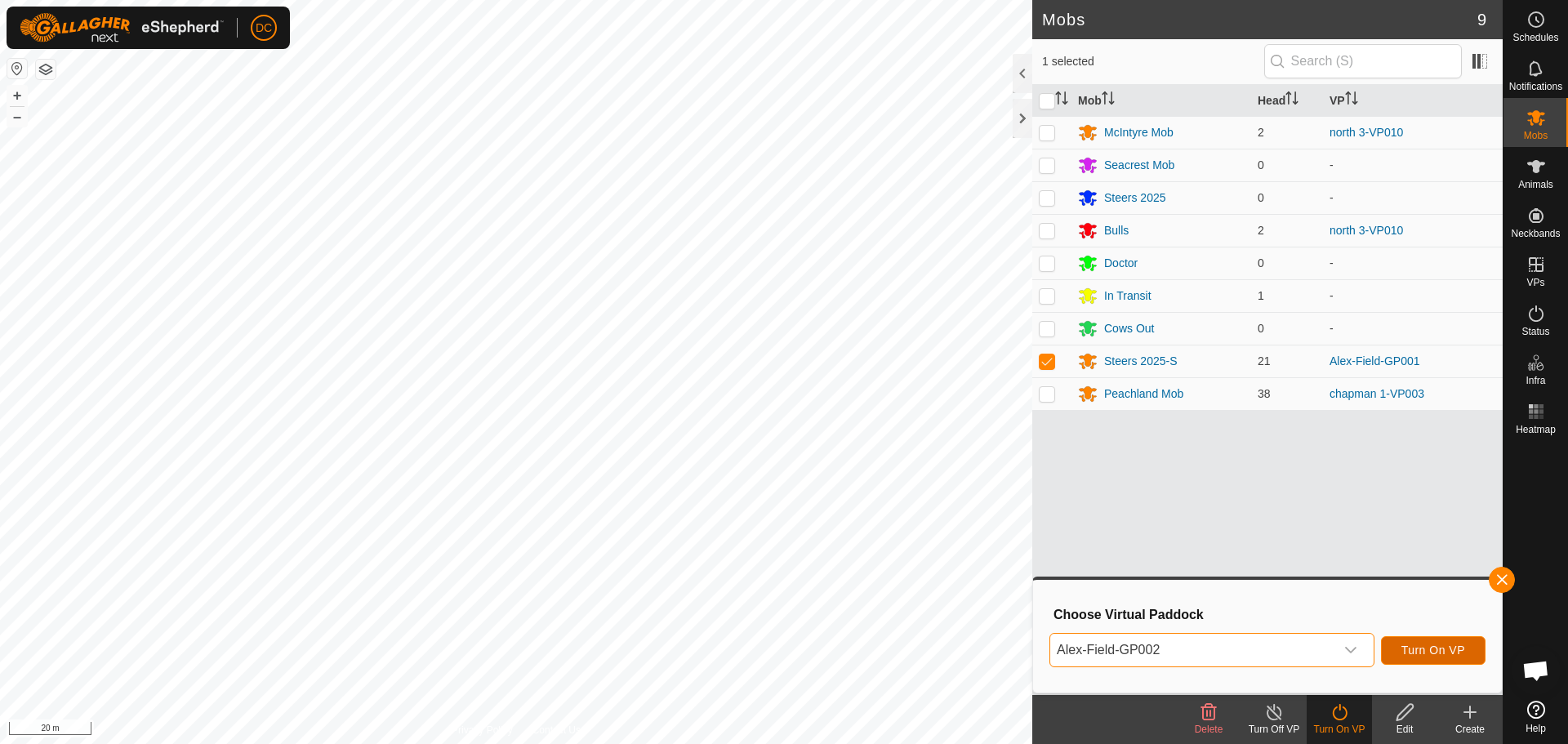
click at [1430, 643] on button "Turn On VP" at bounding box center [1433, 650] width 105 height 28
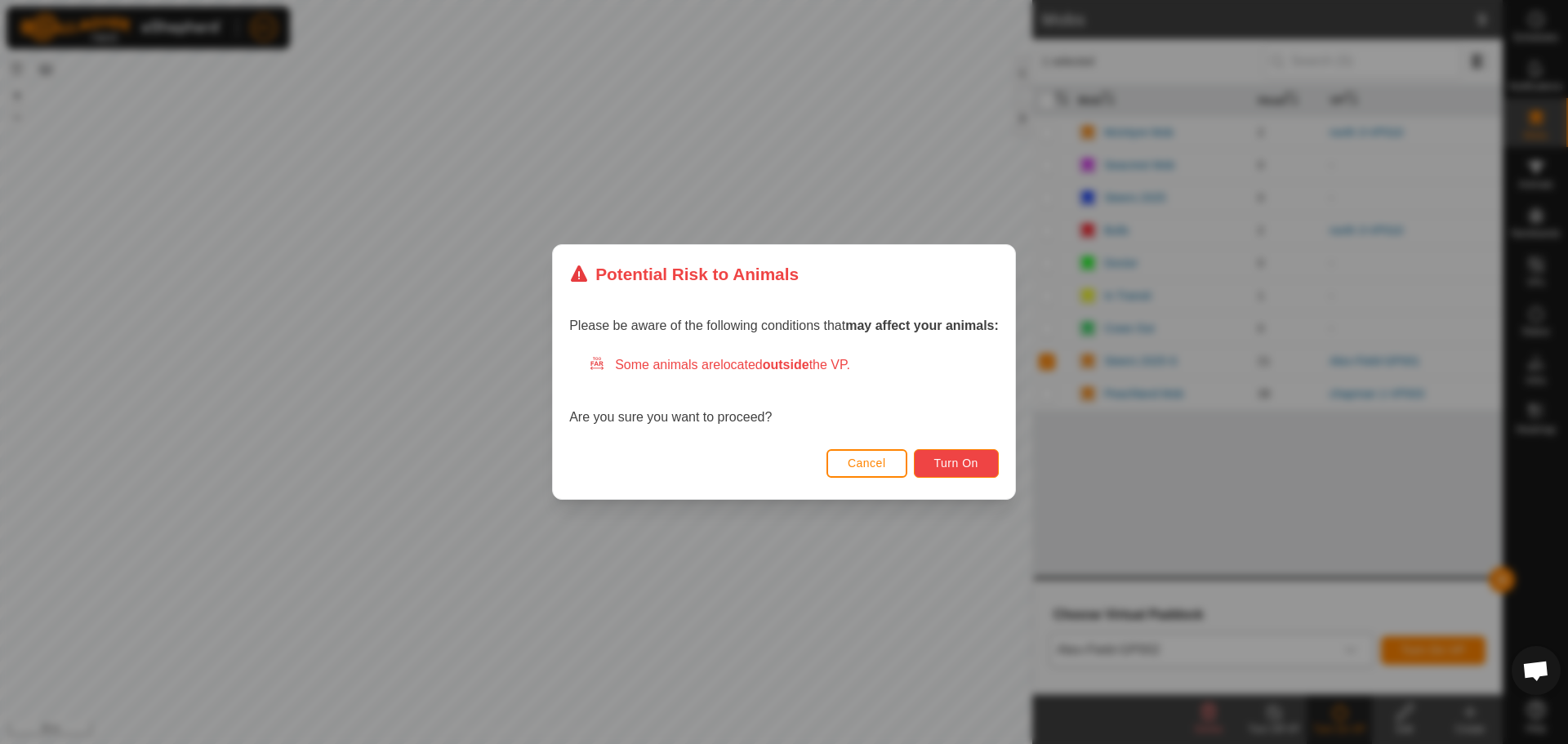
click at [943, 462] on span "Turn On" at bounding box center [956, 463] width 44 height 13
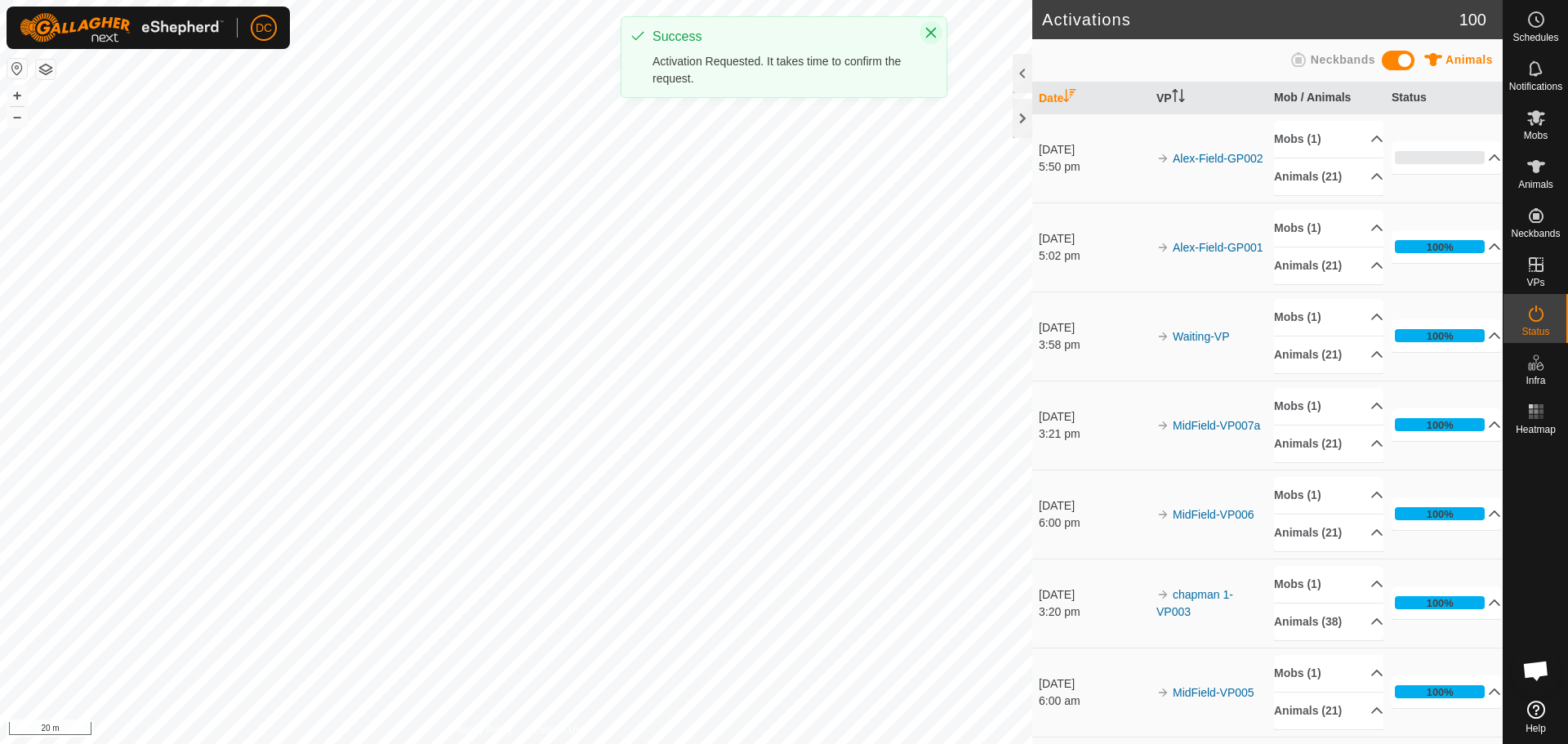
click at [932, 38] on icon "Close" at bounding box center [932, 33] width 13 height 13
